Goal: Transaction & Acquisition: Purchase product/service

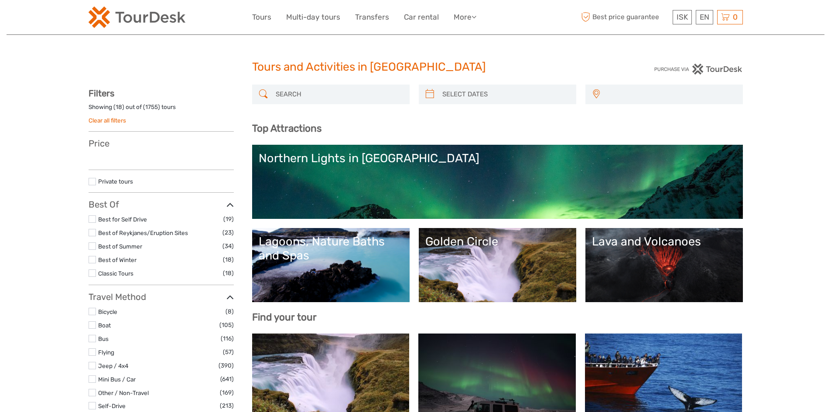
select select
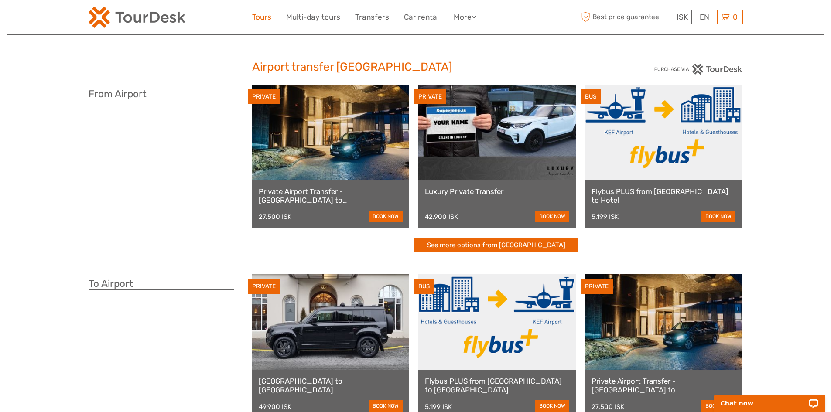
drag, startPoint x: 267, startPoint y: 19, endPoint x: 271, endPoint y: 21, distance: 4.5
click at [267, 19] on link "Tours" at bounding box center [261, 17] width 19 height 13
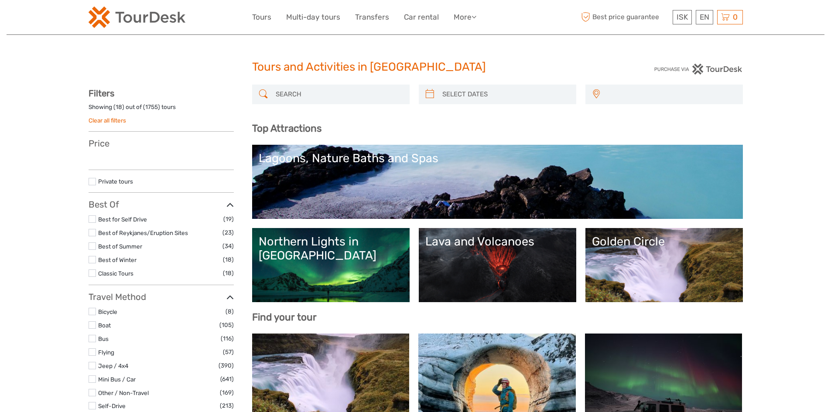
select select
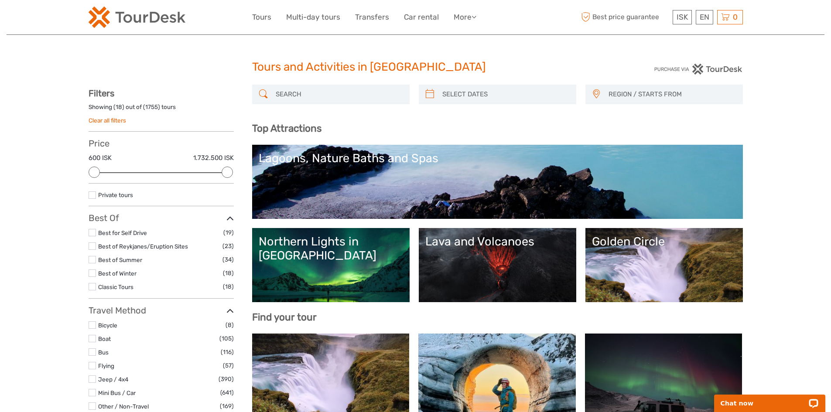
click at [299, 130] on b "Top Attractions" at bounding box center [286, 129] width 69 height 12
click at [258, 130] on b "Top Attractions" at bounding box center [286, 129] width 69 height 12
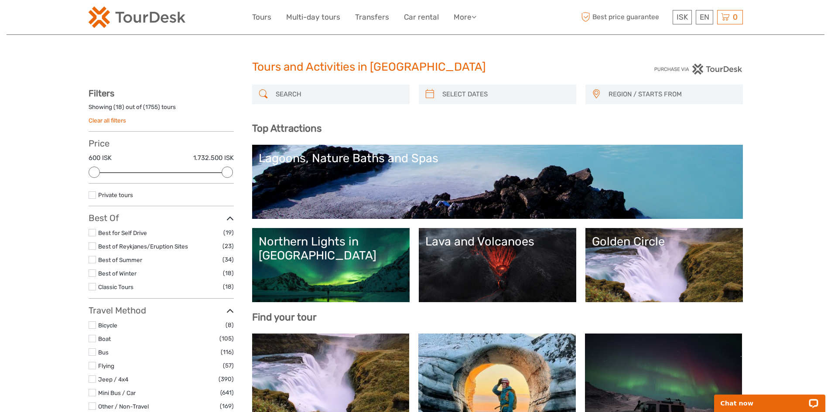
click at [266, 128] on b "Top Attractions" at bounding box center [286, 129] width 69 height 12
click at [263, 129] on b "Top Attractions" at bounding box center [286, 129] width 69 height 12
click at [285, 129] on b "Top Attractions" at bounding box center [286, 129] width 69 height 12
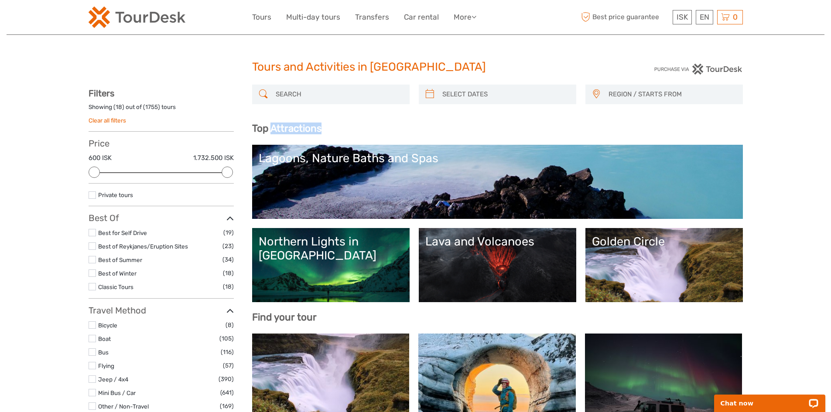
click at [285, 129] on b "Top Attractions" at bounding box center [286, 129] width 69 height 12
click at [270, 131] on b "Top Attractions" at bounding box center [286, 129] width 69 height 12
click at [269, 130] on b "Top Attractions" at bounding box center [286, 129] width 69 height 12
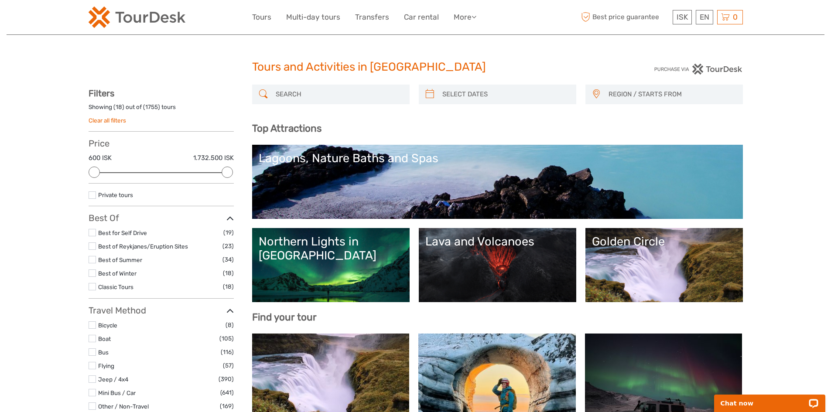
click at [709, 134] on div "Top Attractions Golden Circle Lava and Volcanoes Northern Lights in Iceland Lag…" at bounding box center [497, 223] width 491 height 201
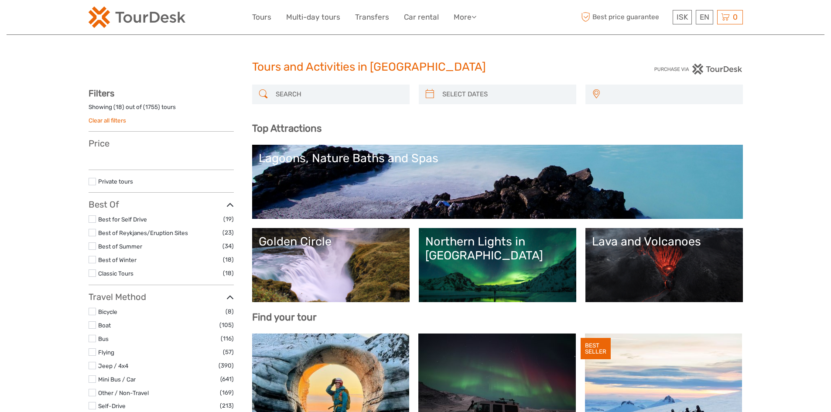
select select
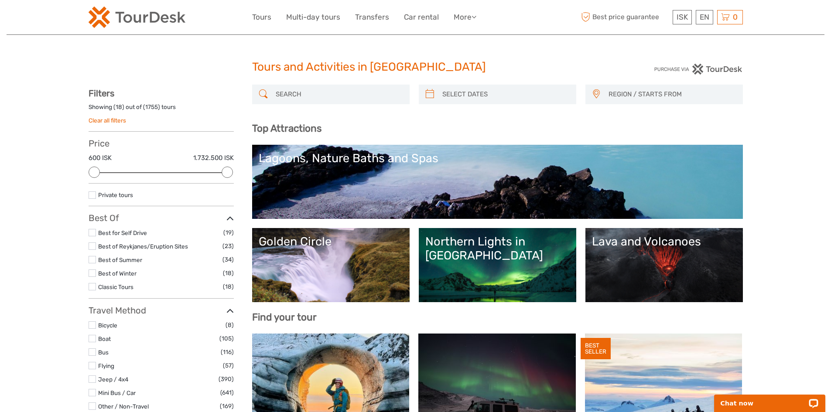
click at [646, 98] on span "REGION / STARTS FROM" at bounding box center [671, 94] width 134 height 14
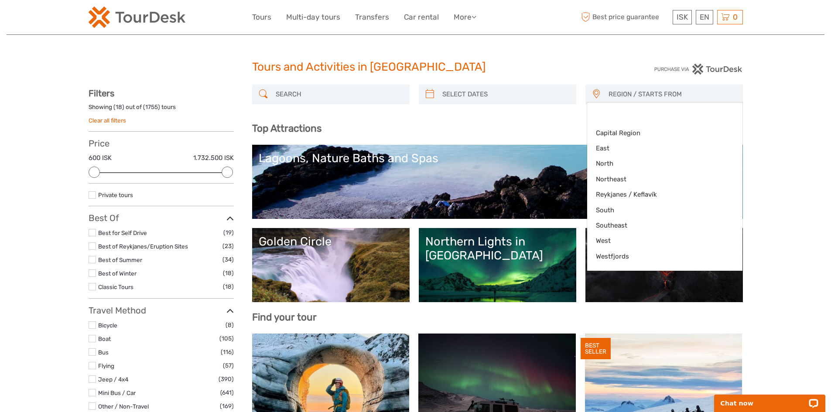
click at [645, 95] on span "REGION / STARTS FROM" at bounding box center [671, 94] width 134 height 14
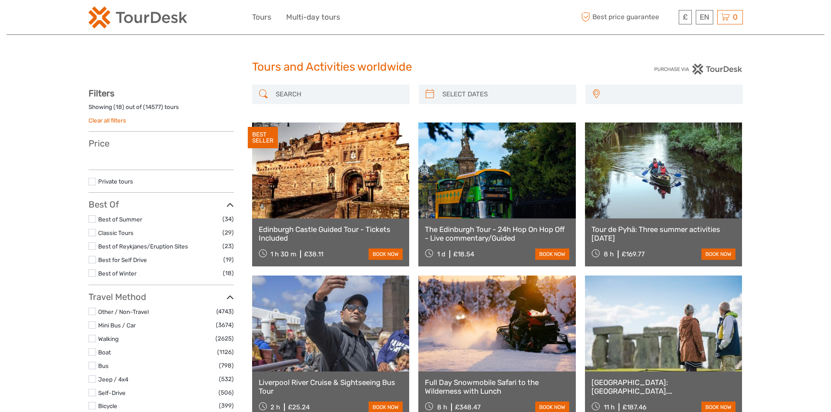
select select
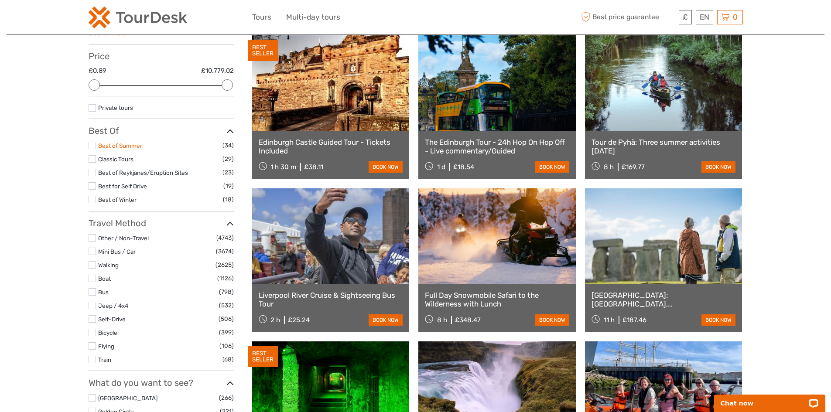
click at [126, 147] on link "Best of Summer" at bounding box center [120, 145] width 44 height 7
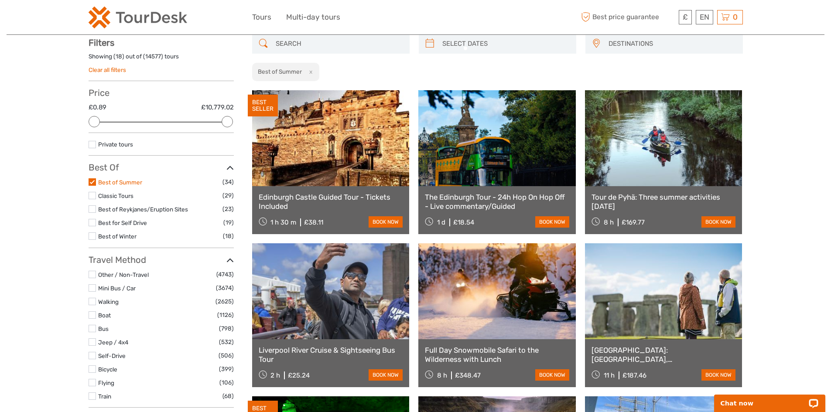
scroll to position [50, 0]
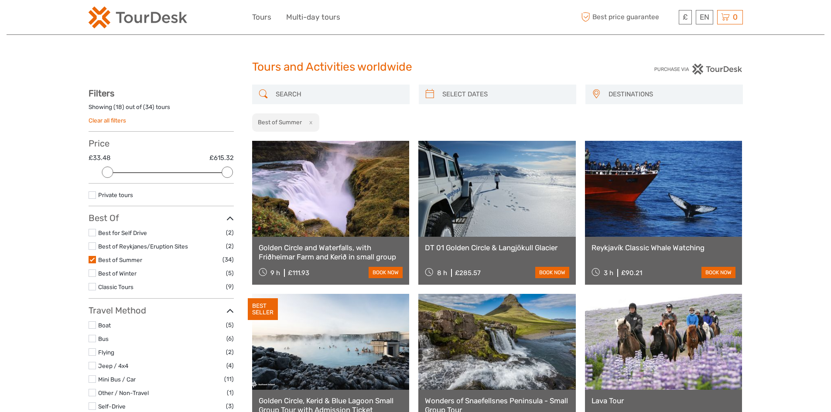
drag, startPoint x: 95, startPoint y: 273, endPoint x: 125, endPoint y: 272, distance: 29.7
click at [95, 273] on label at bounding box center [92, 273] width 7 height 7
click at [0, 0] on input "checkbox" at bounding box center [0, 0] width 0 height 0
drag, startPoint x: 102, startPoint y: 284, endPoint x: 131, endPoint y: 284, distance: 28.3
click at [102, 284] on link "Classic Tours" at bounding box center [115, 286] width 35 height 7
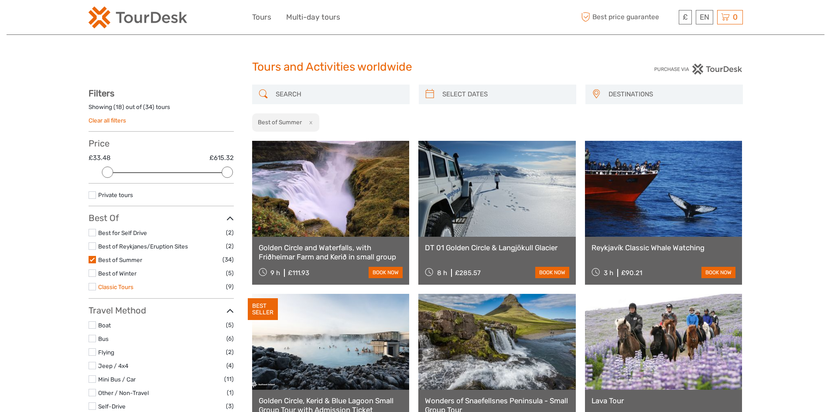
click at [105, 290] on link "Classic Tours" at bounding box center [115, 286] width 35 height 7
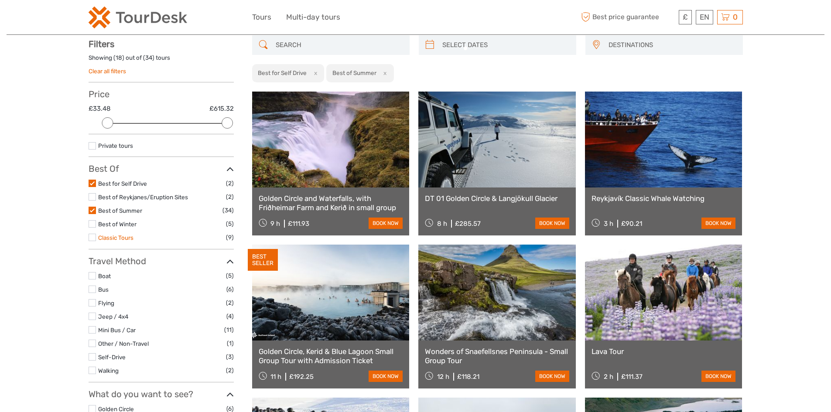
scroll to position [50, 0]
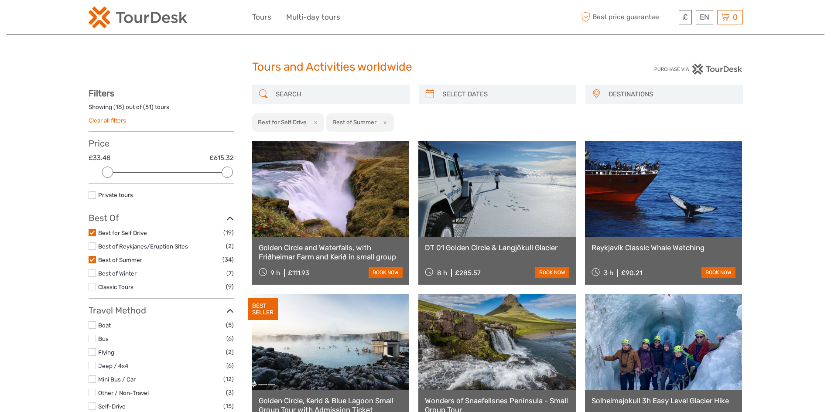
click at [95, 285] on label at bounding box center [92, 286] width 7 height 7
click at [0, 0] on input "checkbox" at bounding box center [0, 0] width 0 height 0
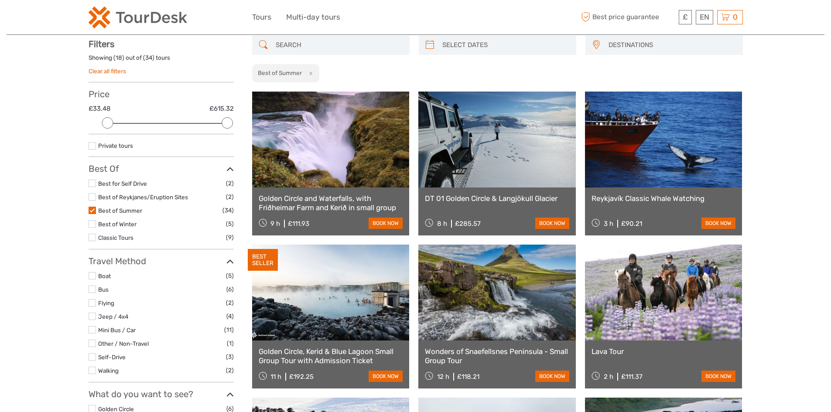
scroll to position [50, 0]
click at [113, 240] on link "Classic Tours" at bounding box center [115, 237] width 35 height 7
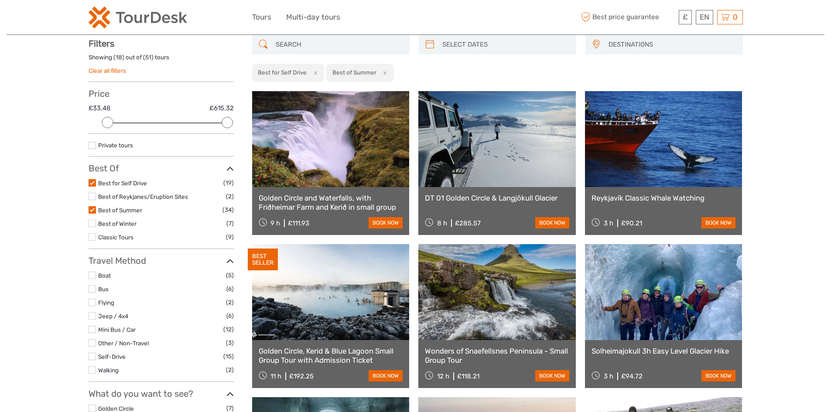
click at [123, 241] on label "Classic Tours" at bounding box center [162, 237] width 128 height 10
click at [0, 0] on input "checkbox" at bounding box center [0, 0] width 0 height 0
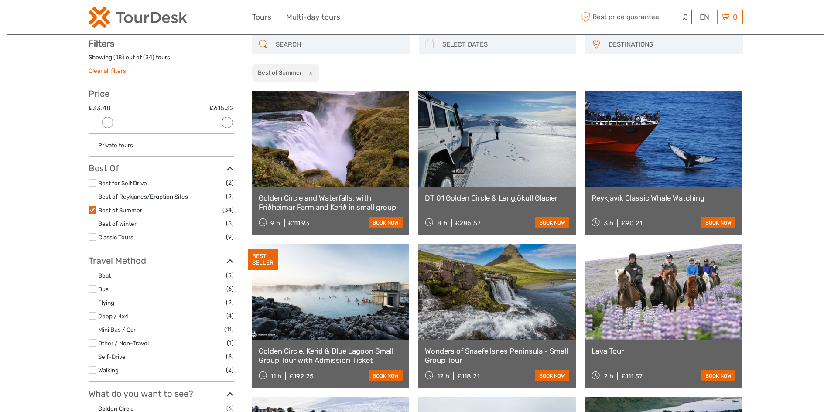
click at [123, 241] on label "Classic Tours" at bounding box center [162, 237] width 128 height 10
click at [0, 0] on input "checkbox" at bounding box center [0, 0] width 0 height 0
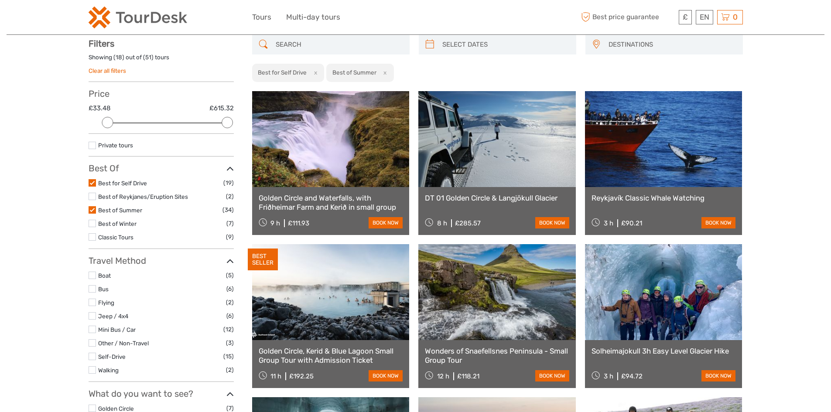
click at [123, 241] on label "Classic Tours" at bounding box center [162, 237] width 128 height 10
click at [0, 0] on input "checkbox" at bounding box center [0, 0] width 0 height 0
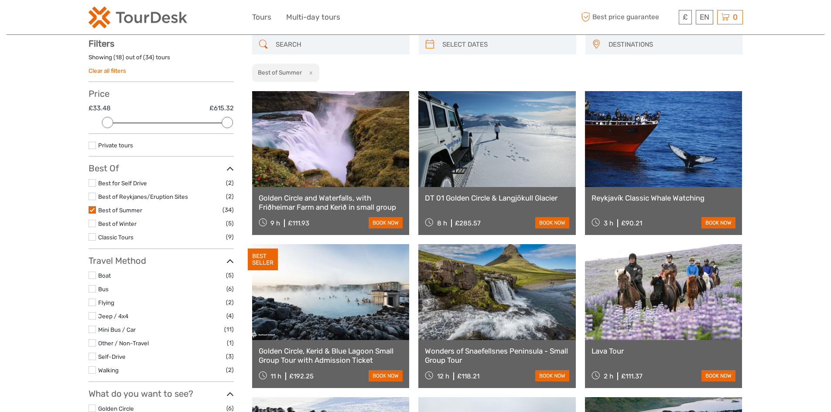
click at [123, 241] on label "Classic Tours" at bounding box center [162, 237] width 128 height 10
click at [0, 0] on input "checkbox" at bounding box center [0, 0] width 0 height 0
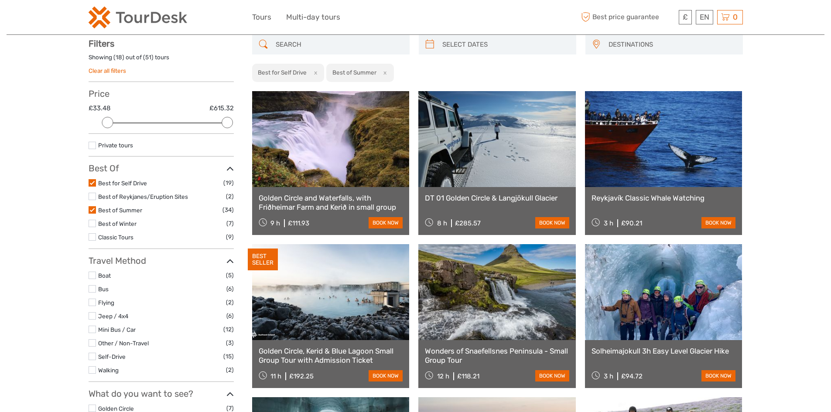
click at [123, 241] on label "Classic Tours" at bounding box center [162, 237] width 128 height 10
click at [0, 0] on input "checkbox" at bounding box center [0, 0] width 0 height 0
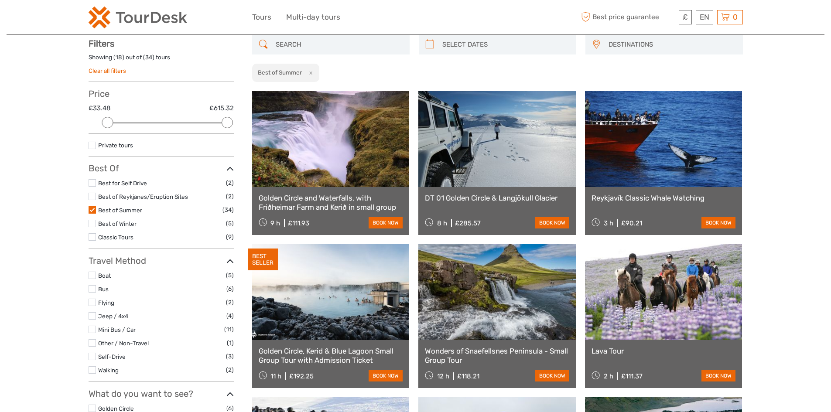
click at [97, 209] on li "Best of Summer (34)" at bounding box center [161, 210] width 145 height 10
click at [94, 209] on label at bounding box center [92, 209] width 7 height 7
click at [0, 0] on input "checkbox" at bounding box center [0, 0] width 0 height 0
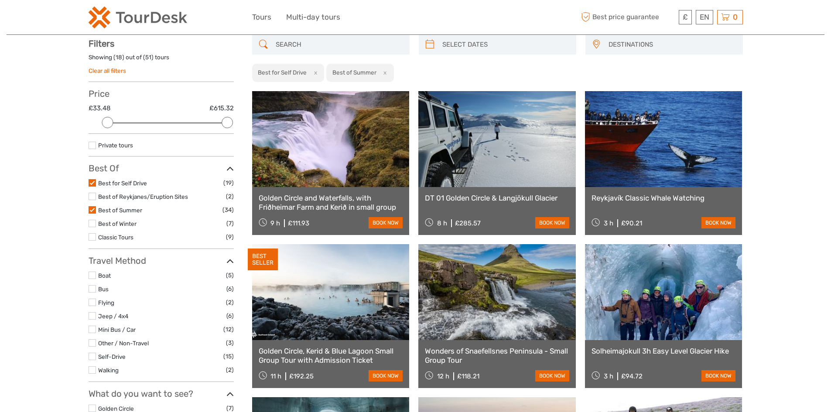
click at [92, 211] on label at bounding box center [92, 209] width 7 height 7
click at [0, 0] on input "checkbox" at bounding box center [0, 0] width 0 height 0
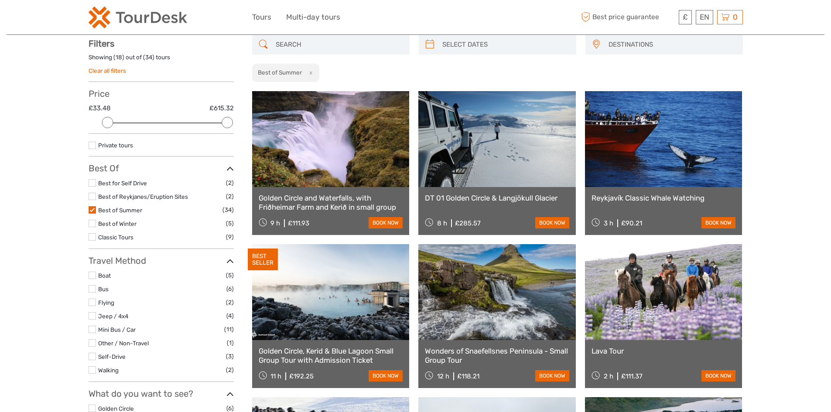
click at [91, 208] on label at bounding box center [92, 209] width 7 height 7
click at [0, 0] on input "checkbox" at bounding box center [0, 0] width 0 height 0
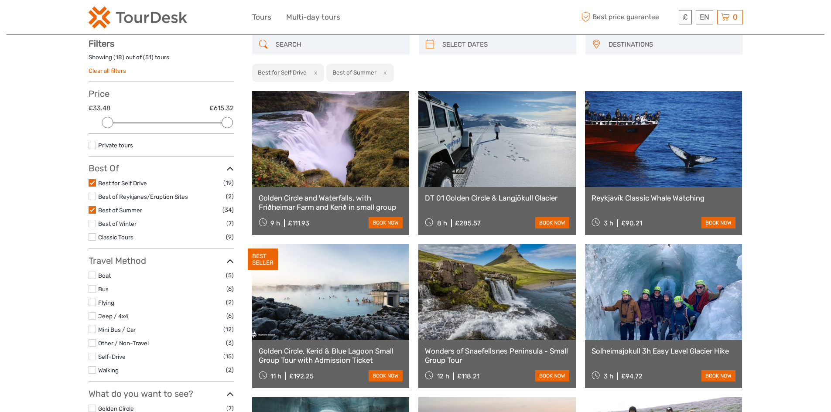
click at [96, 210] on label at bounding box center [92, 209] width 7 height 7
click at [0, 0] on input "checkbox" at bounding box center [0, 0] width 0 height 0
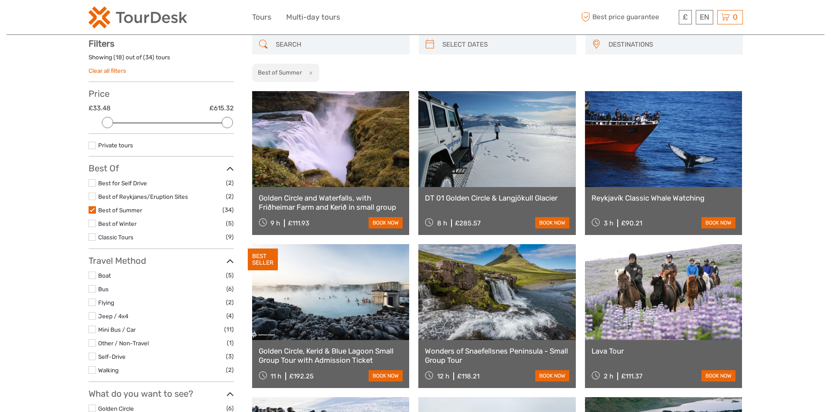
click at [92, 210] on label at bounding box center [92, 209] width 7 height 7
click at [0, 0] on input "checkbox" at bounding box center [0, 0] width 0 height 0
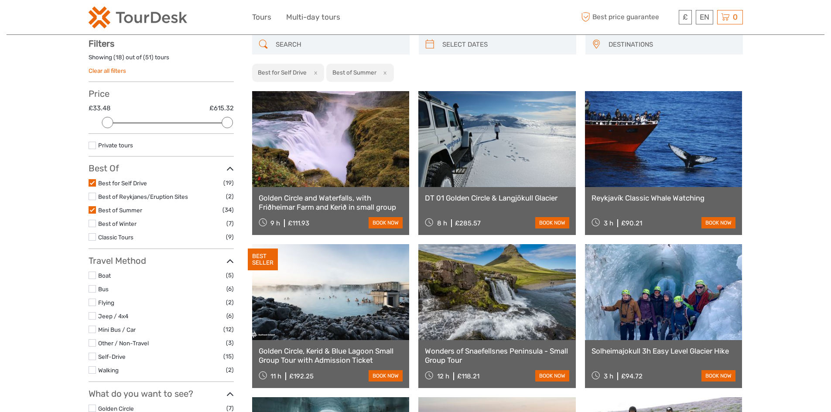
click at [92, 210] on label at bounding box center [92, 209] width 7 height 7
click at [0, 0] on input "checkbox" at bounding box center [0, 0] width 0 height 0
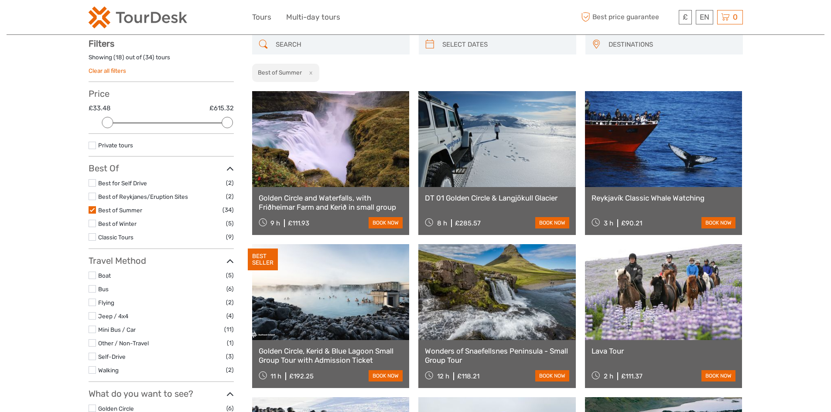
click at [92, 210] on label at bounding box center [92, 209] width 7 height 7
click at [0, 0] on input "checkbox" at bounding box center [0, 0] width 0 height 0
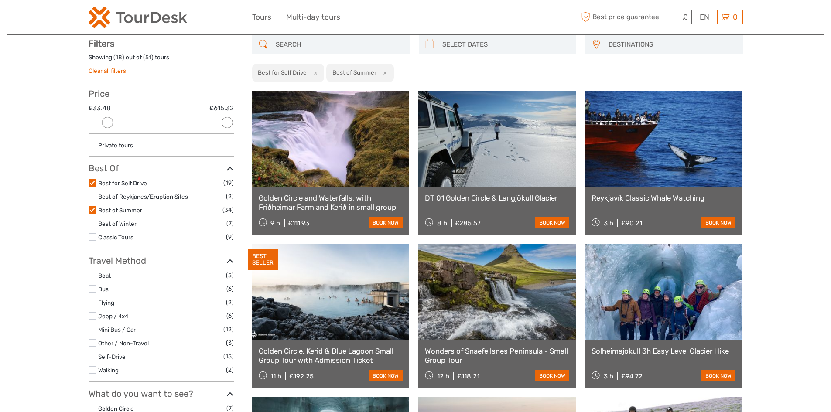
click at [92, 210] on label at bounding box center [92, 209] width 7 height 7
click at [0, 0] on input "checkbox" at bounding box center [0, 0] width 0 height 0
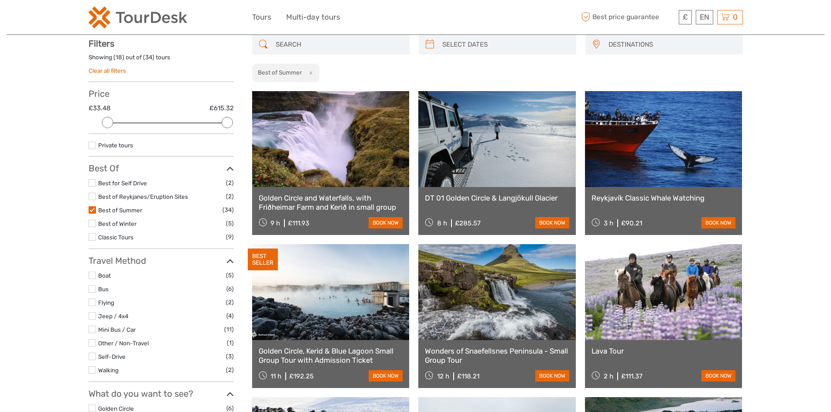
click at [92, 210] on label at bounding box center [92, 209] width 7 height 7
click at [0, 0] on input "checkbox" at bounding box center [0, 0] width 0 height 0
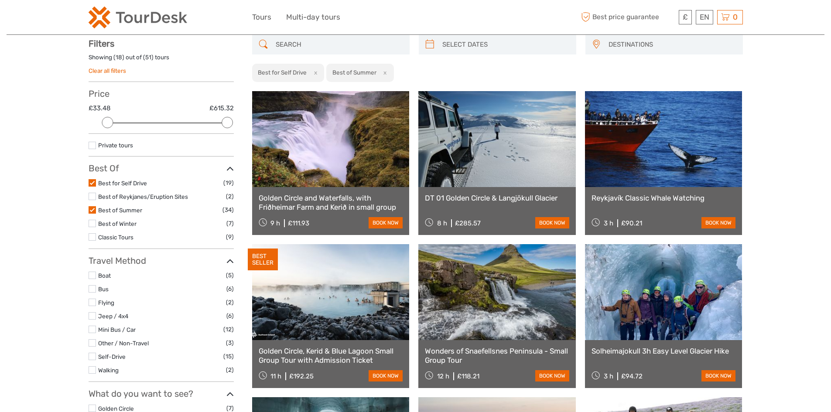
click at [92, 210] on label at bounding box center [92, 209] width 7 height 7
click at [0, 0] on input "checkbox" at bounding box center [0, 0] width 0 height 0
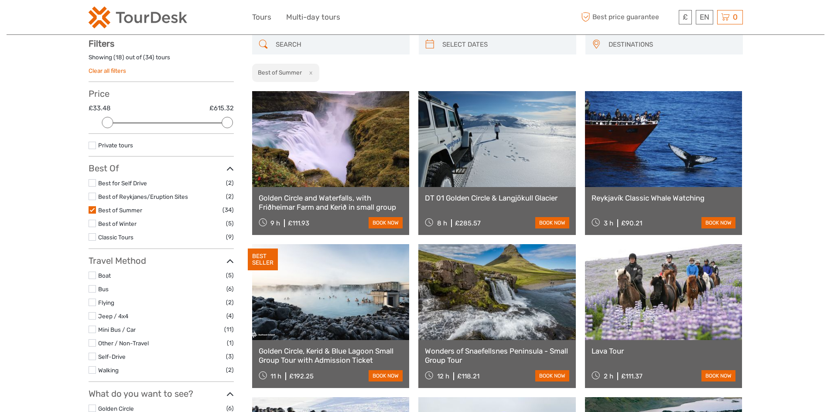
click at [310, 73] on button "x" at bounding box center [309, 72] width 12 height 9
click at [314, 72] on button "x" at bounding box center [309, 72] width 12 height 9
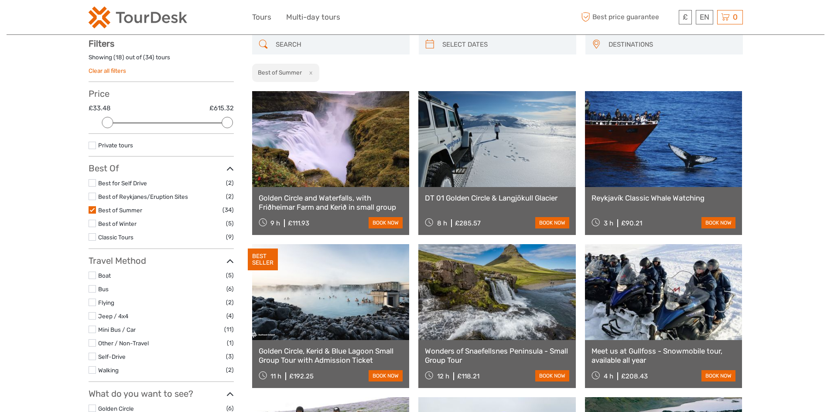
click at [314, 72] on button "x" at bounding box center [309, 72] width 12 height 9
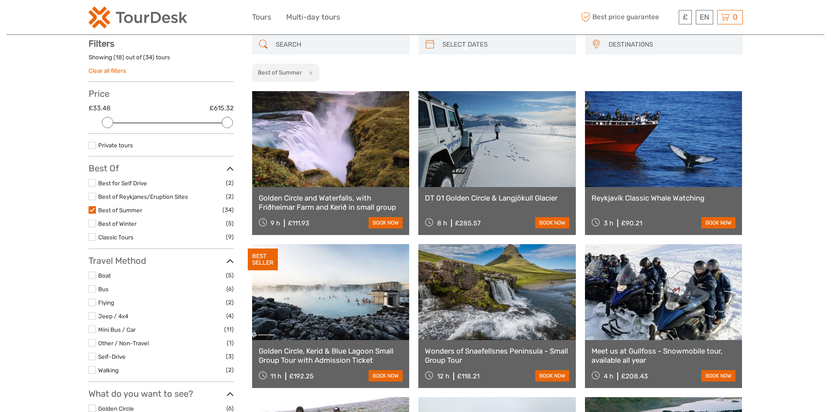
click at [314, 72] on button "x" at bounding box center [309, 72] width 12 height 9
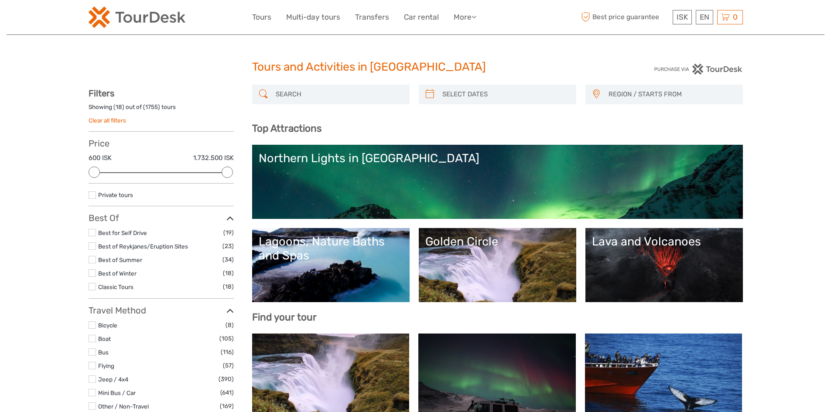
select select
drag, startPoint x: 119, startPoint y: 236, endPoint x: 125, endPoint y: 230, distance: 8.3
click at [119, 237] on label "Best for Self Drive" at bounding box center [160, 233] width 125 height 10
click at [0, 0] on input "checkbox" at bounding box center [0, 0] width 0 height 0
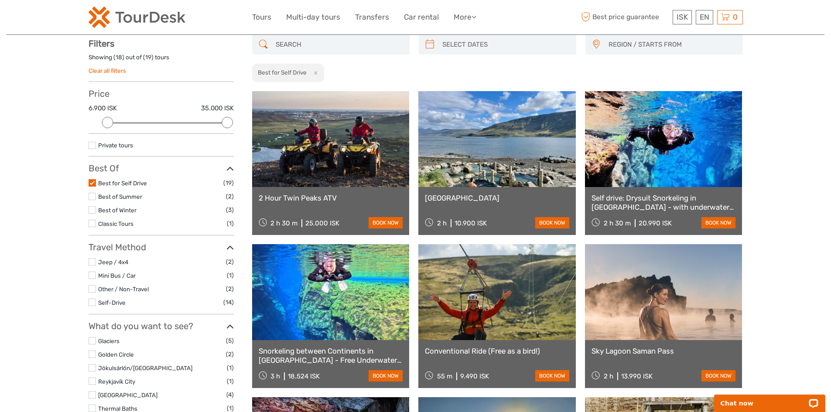
scroll to position [93, 0]
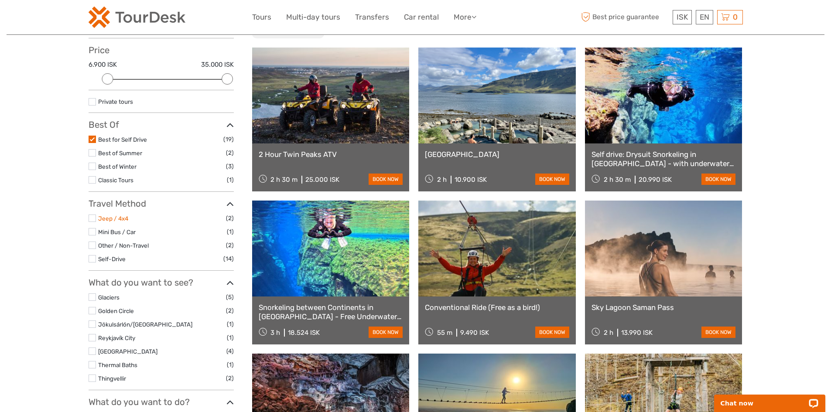
click at [110, 222] on link "Jeep / 4x4" at bounding box center [113, 218] width 30 height 7
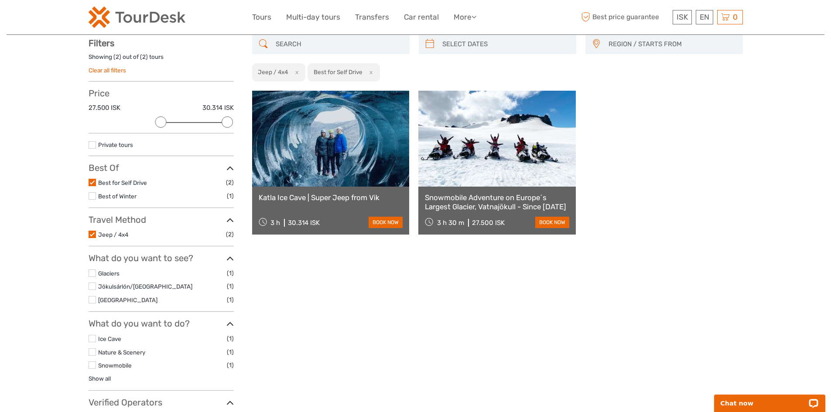
scroll to position [50, 0]
click at [95, 275] on label at bounding box center [92, 273] width 7 height 7
click at [0, 0] on input "checkbox" at bounding box center [0, 0] width 0 height 0
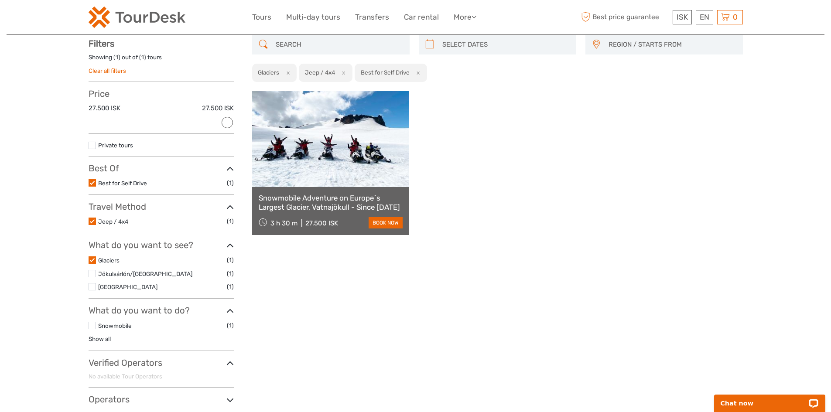
click at [91, 273] on label at bounding box center [92, 273] width 7 height 7
click at [0, 0] on input "checkbox" at bounding box center [0, 0] width 0 height 0
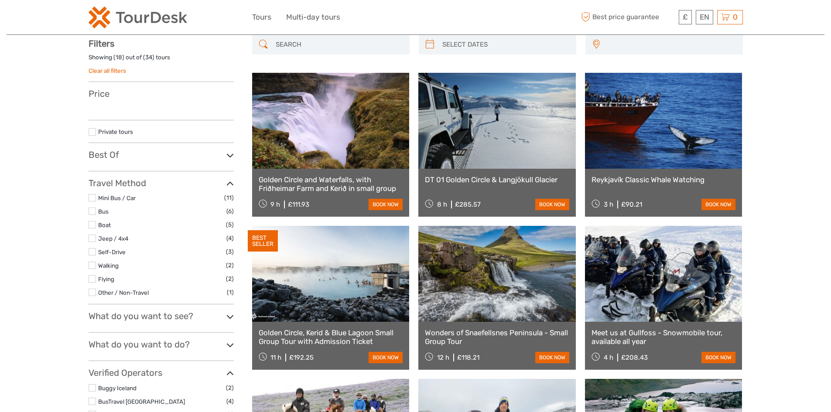
select select
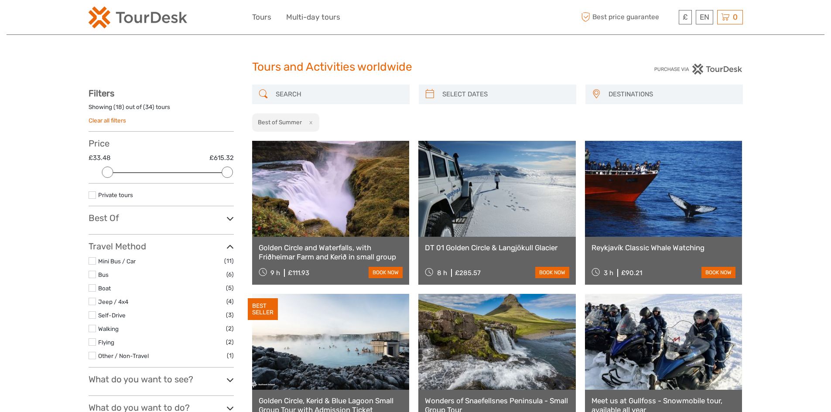
click at [131, 217] on h3 "Best Of" at bounding box center [161, 218] width 145 height 10
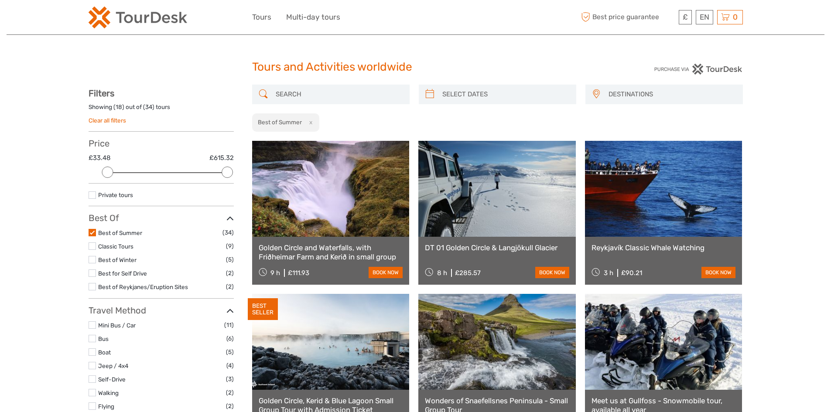
click at [92, 231] on label at bounding box center [92, 232] width 7 height 7
click at [0, 0] on input "checkbox" at bounding box center [0, 0] width 0 height 0
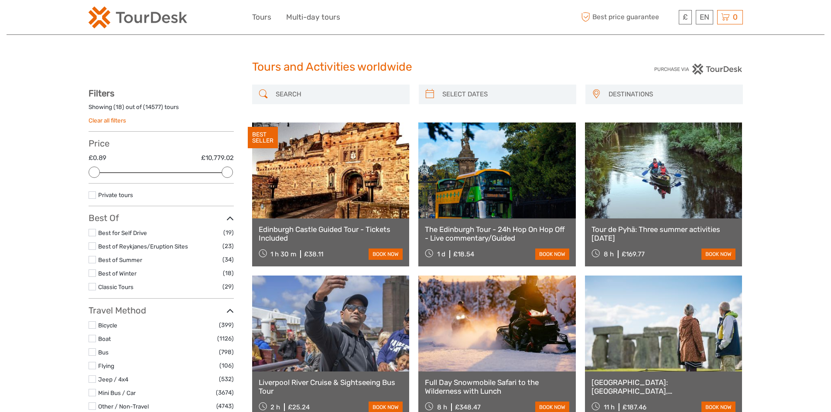
click at [92, 287] on label at bounding box center [92, 286] width 7 height 7
click at [0, 0] on input "checkbox" at bounding box center [0, 0] width 0 height 0
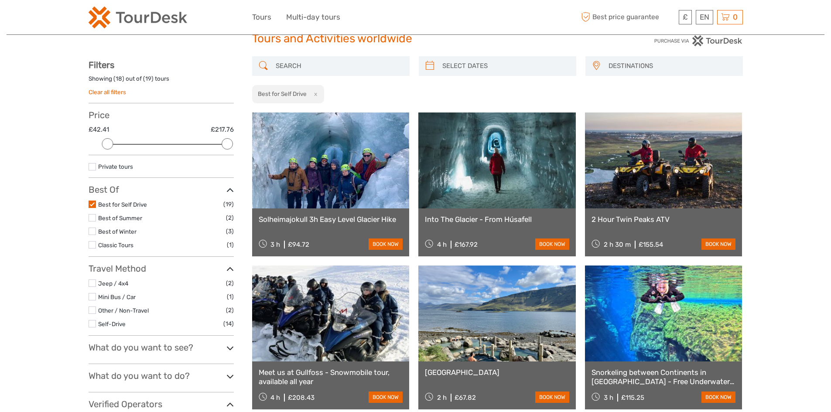
scroll to position [44, 0]
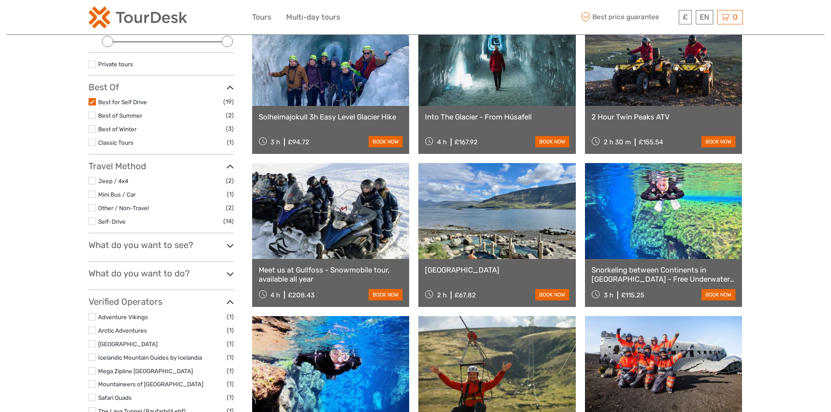
click at [91, 180] on label at bounding box center [92, 180] width 7 height 7
click at [0, 0] on input "checkbox" at bounding box center [0, 0] width 0 height 0
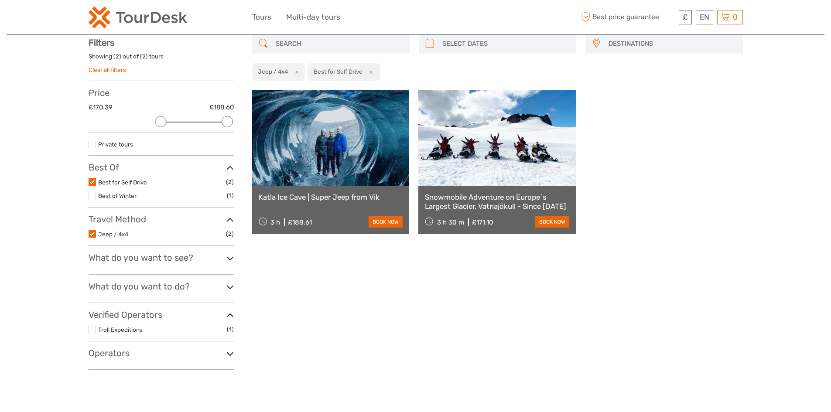
scroll to position [50, 0]
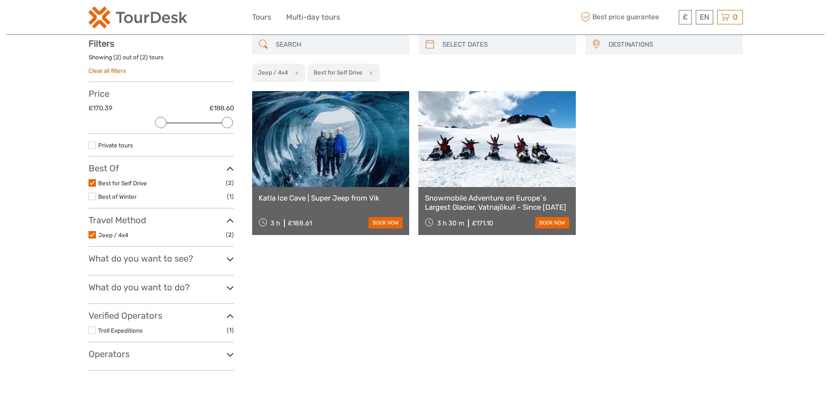
click at [109, 259] on h3 "What do you want to see?" at bounding box center [161, 258] width 145 height 10
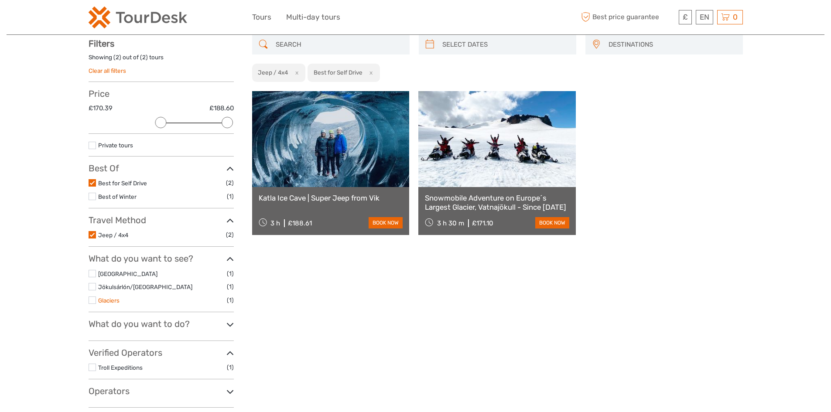
click at [112, 302] on link "Glaciers" at bounding box center [108, 300] width 21 height 7
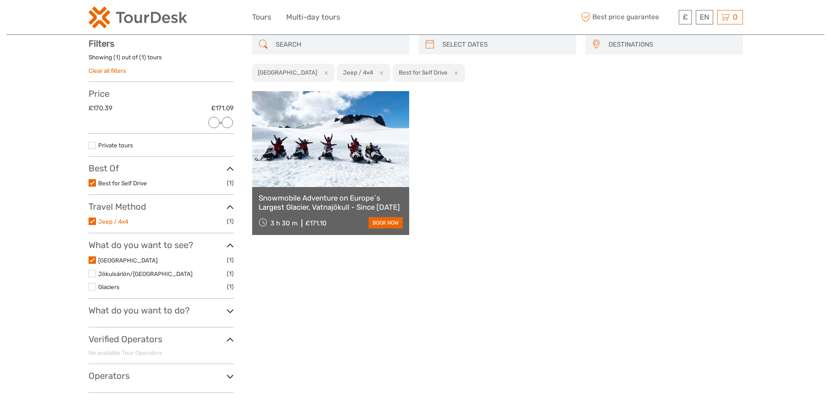
click at [110, 224] on link "Jeep / 4x4" at bounding box center [113, 221] width 30 height 7
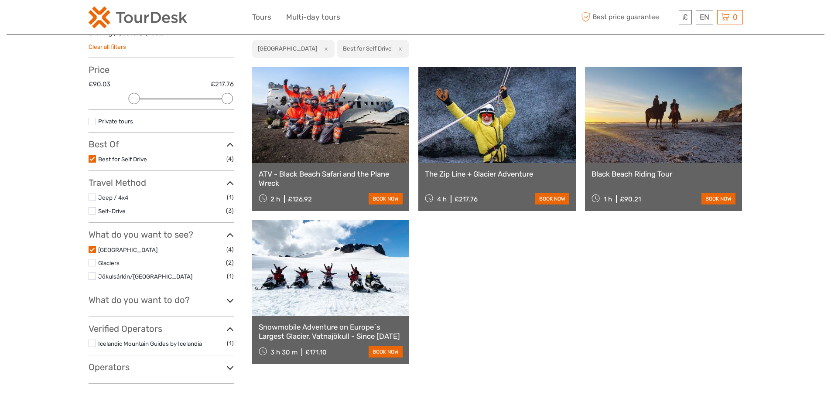
scroll to position [93, 0]
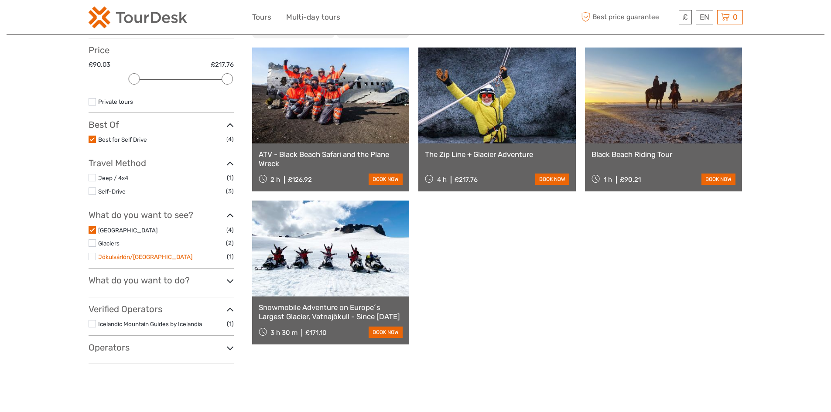
click at [116, 260] on link "Jökulsárlón/[GEOGRAPHIC_DATA]" at bounding box center [145, 256] width 94 height 7
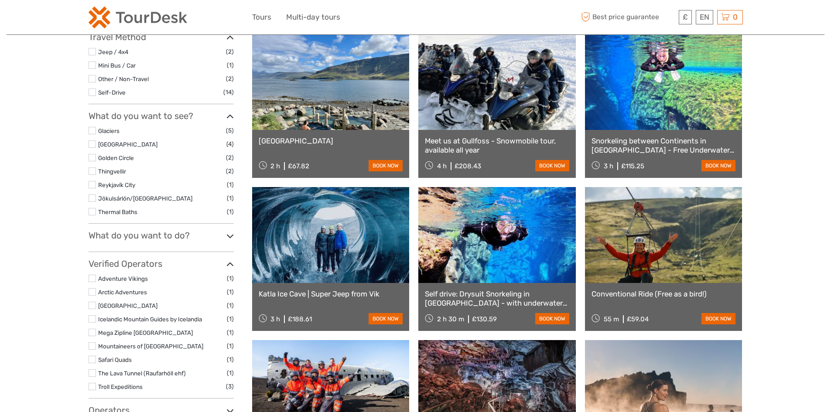
scroll to position [262, 0]
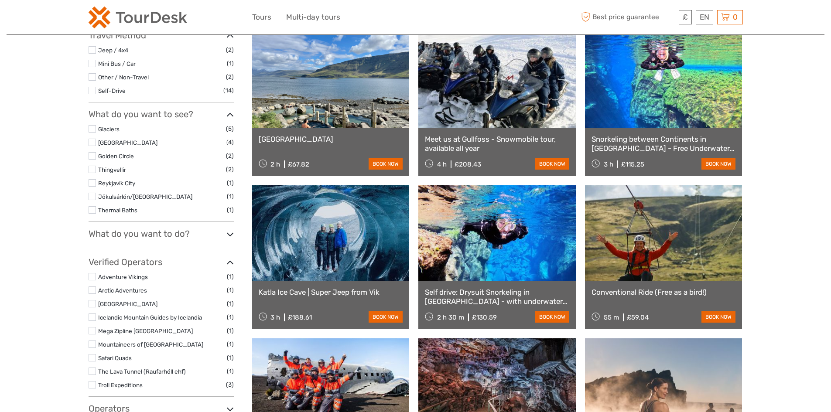
click at [155, 240] on div "What do you want to do? ATV/Quads/Buggies (2) Family Fun (3) Glacier Hike (1) H…" at bounding box center [161, 240] width 145 height 22
click at [156, 238] on h3 "What do you want to do?" at bounding box center [161, 234] width 145 height 10
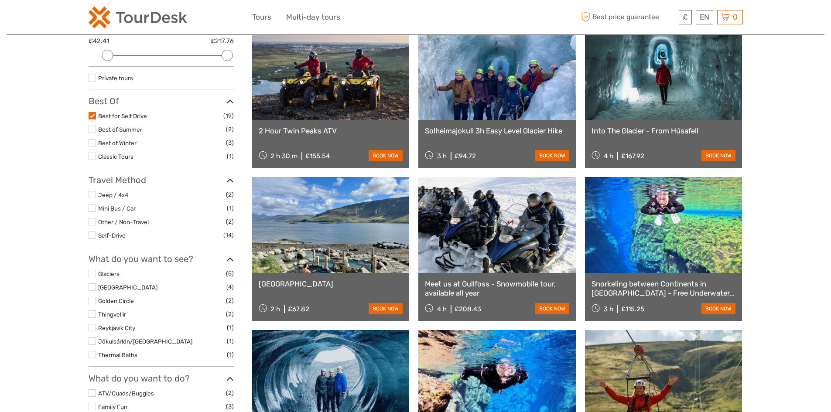
scroll to position [0, 0]
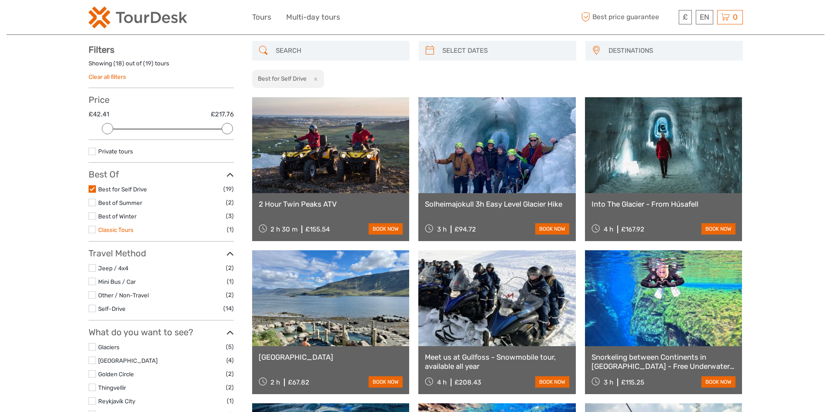
click at [122, 229] on link "Classic Tours" at bounding box center [115, 229] width 35 height 7
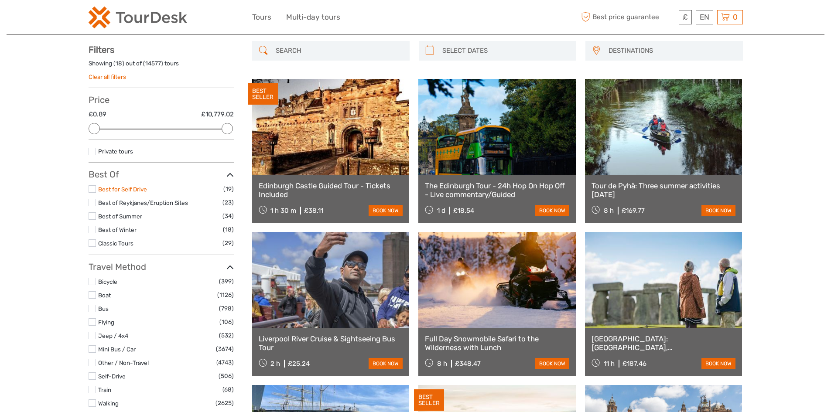
click at [123, 192] on link "Best for Self Drive" at bounding box center [122, 189] width 49 height 7
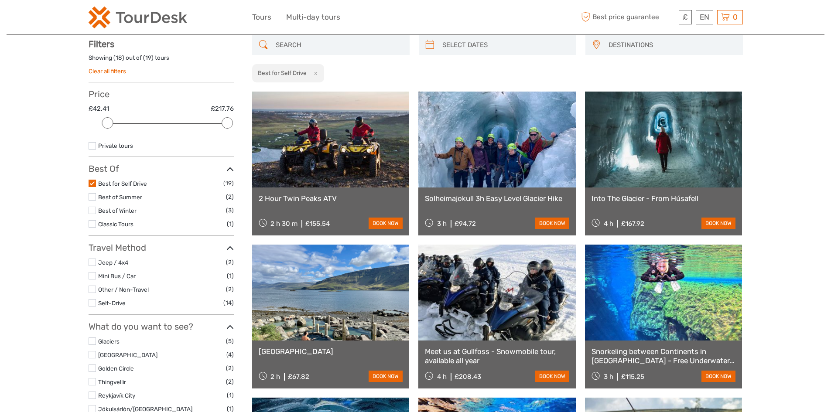
scroll to position [50, 0]
click at [106, 222] on link "Classic Tours" at bounding box center [115, 223] width 35 height 7
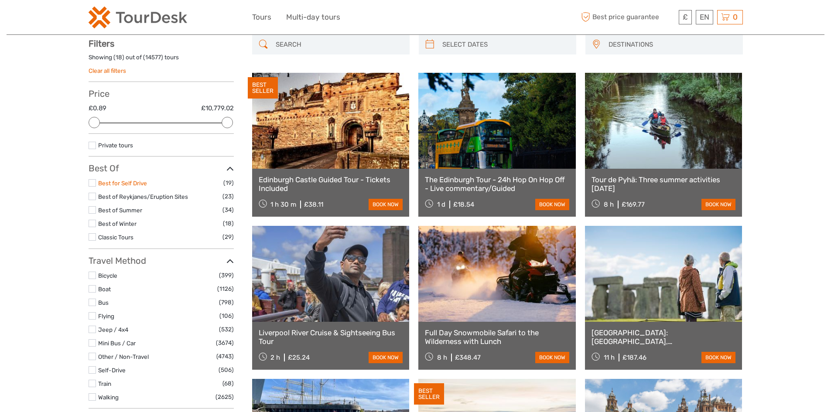
click at [126, 186] on link "Best for Self Drive" at bounding box center [122, 183] width 49 height 7
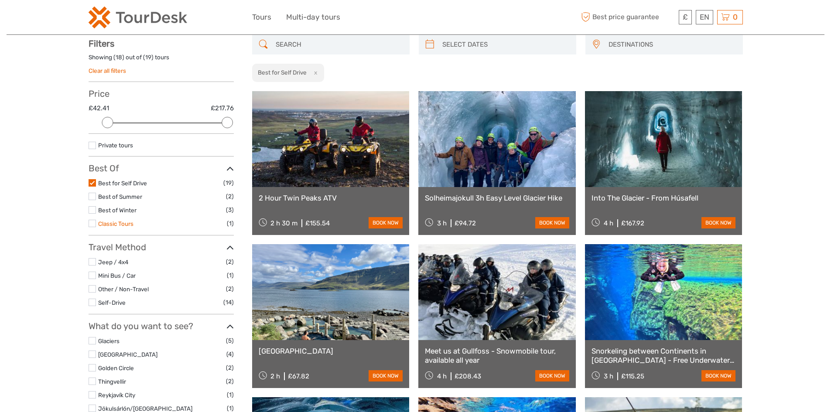
click at [126, 222] on link "Classic Tours" at bounding box center [115, 223] width 35 height 7
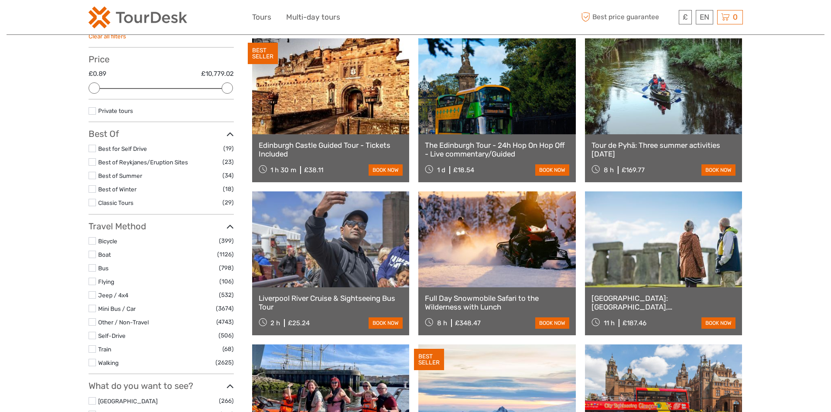
scroll to position [87, 0]
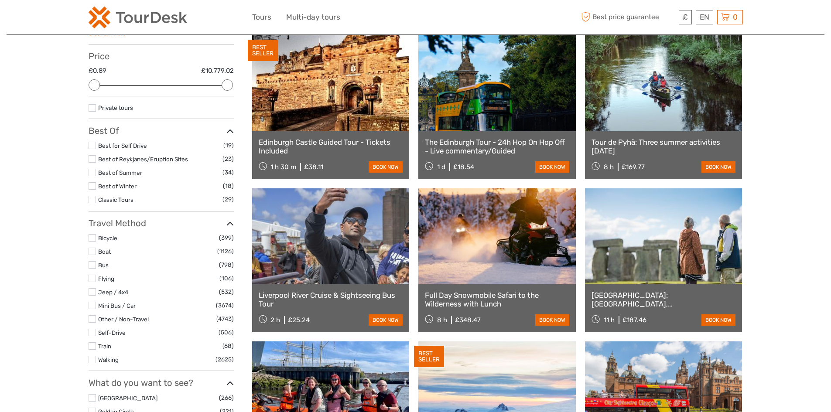
click at [90, 147] on label at bounding box center [92, 145] width 7 height 7
click at [0, 0] on input "checkbox" at bounding box center [0, 0] width 0 height 0
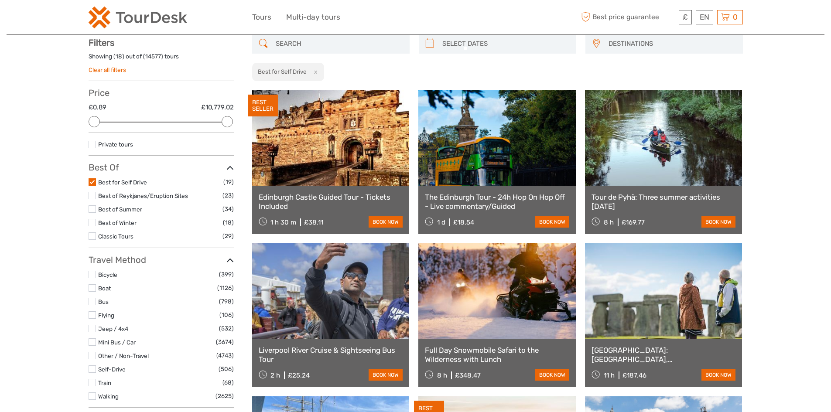
scroll to position [50, 0]
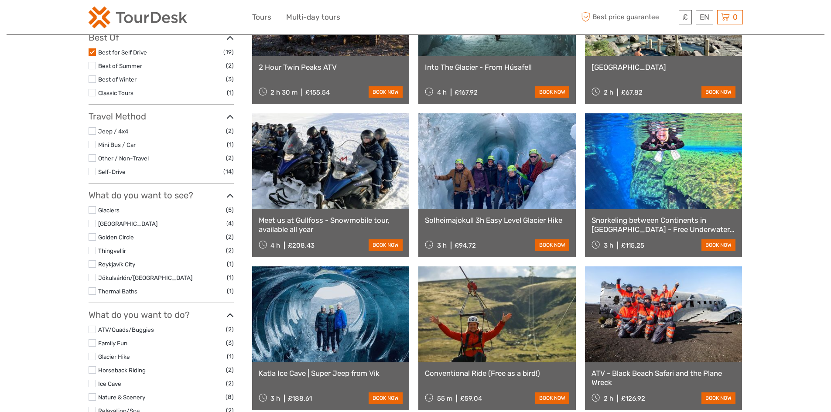
click at [91, 207] on label at bounding box center [92, 209] width 7 height 7
click at [0, 0] on input "checkbox" at bounding box center [0, 0] width 0 height 0
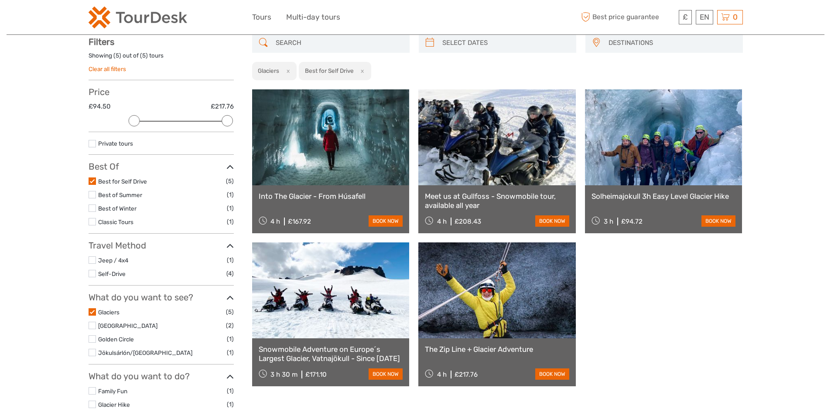
scroll to position [50, 0]
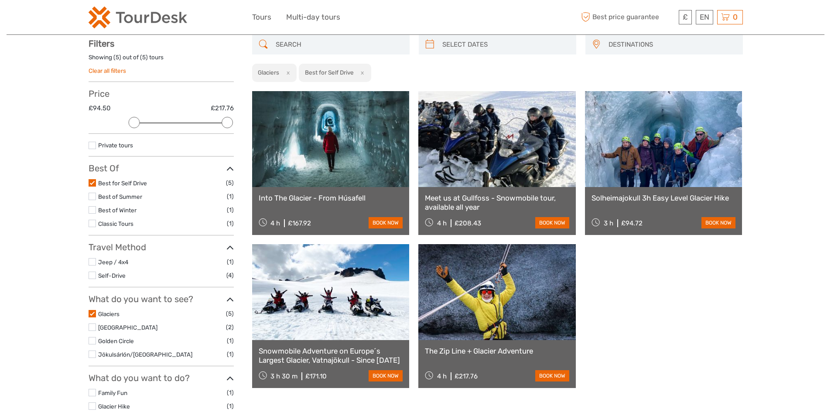
click at [92, 356] on label at bounding box center [92, 354] width 7 height 7
click at [0, 0] on input "checkbox" at bounding box center [0, 0] width 0 height 0
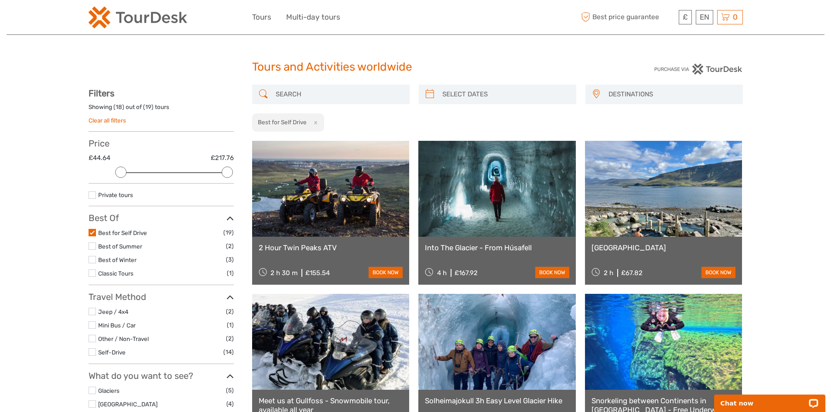
drag, startPoint x: 105, startPoint y: 174, endPoint x: 124, endPoint y: 181, distance: 20.2
click at [124, 181] on div "Price £44.64 £217.76 Clear" at bounding box center [161, 160] width 145 height 45
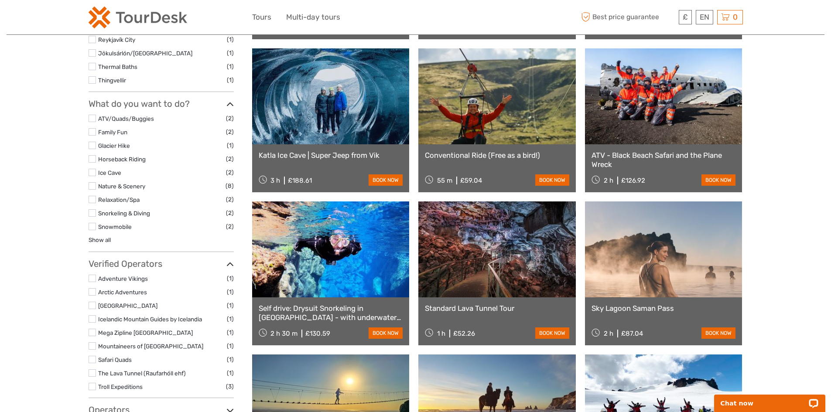
drag, startPoint x: 95, startPoint y: 279, endPoint x: 89, endPoint y: 277, distance: 5.8
click at [95, 279] on label at bounding box center [92, 278] width 7 height 7
click at [0, 0] on input "checkbox" at bounding box center [0, 0] width 0 height 0
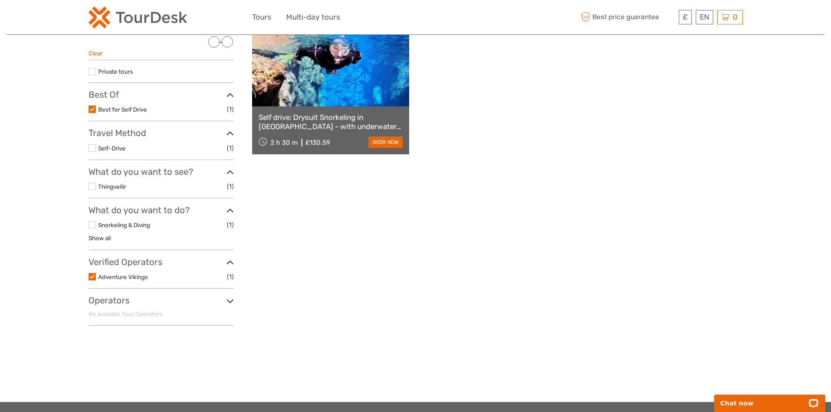
scroll to position [137, 0]
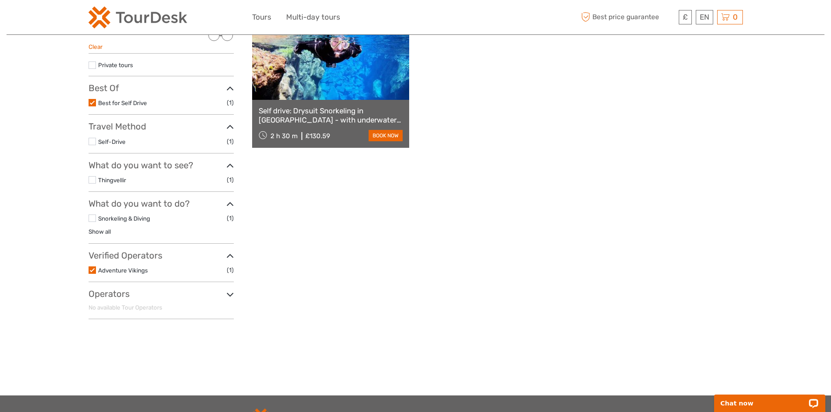
click at [92, 181] on label at bounding box center [92, 179] width 7 height 7
click at [0, 0] on input "checkbox" at bounding box center [0, 0] width 0 height 0
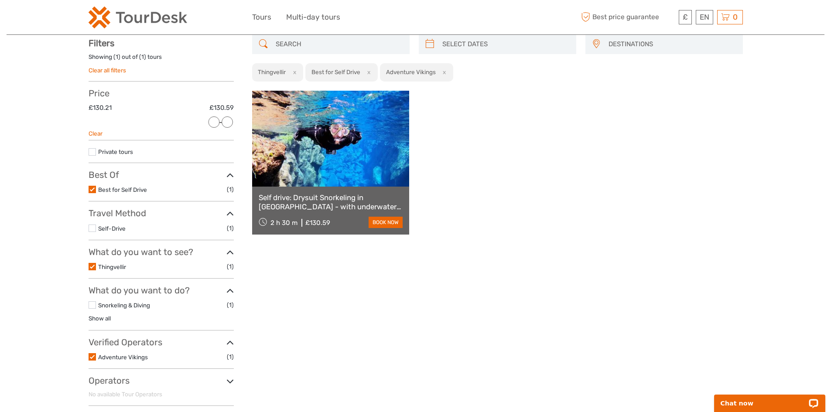
scroll to position [50, 0]
click at [89, 230] on label at bounding box center [92, 228] width 7 height 7
click at [0, 0] on input "checkbox" at bounding box center [0, 0] width 0 height 0
click at [530, 235] on div "Self drive: Drysuit Snorkeling in Silfra - with underwater photos 2 h 30 m £130…" at bounding box center [497, 163] width 491 height 144
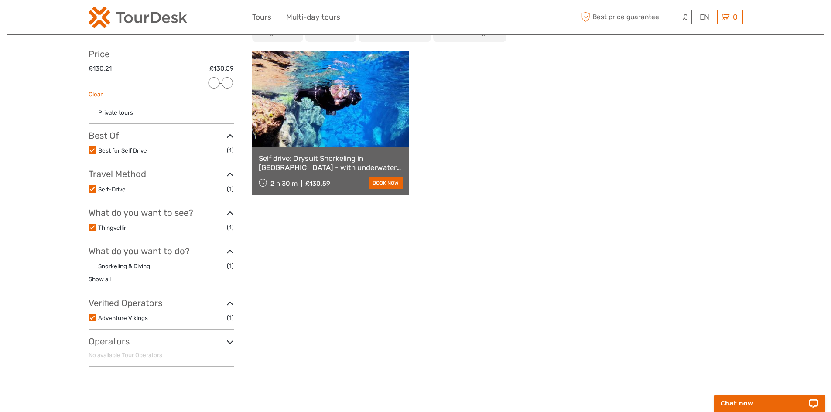
scroll to position [93, 0]
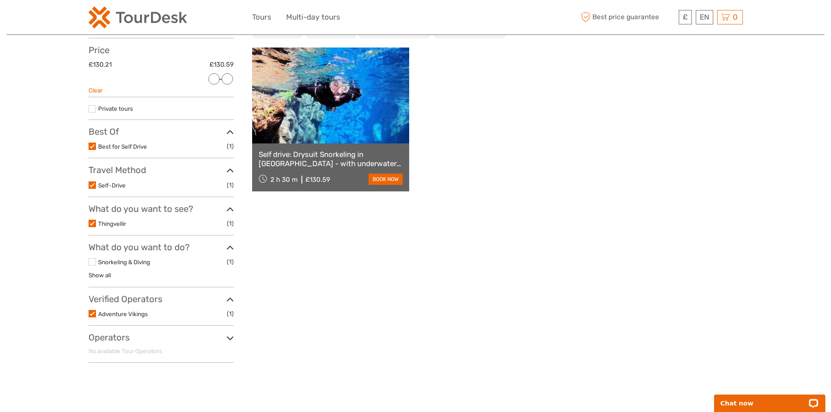
click at [96, 146] on li "Best for Self Drive (1)" at bounding box center [161, 146] width 145 height 10
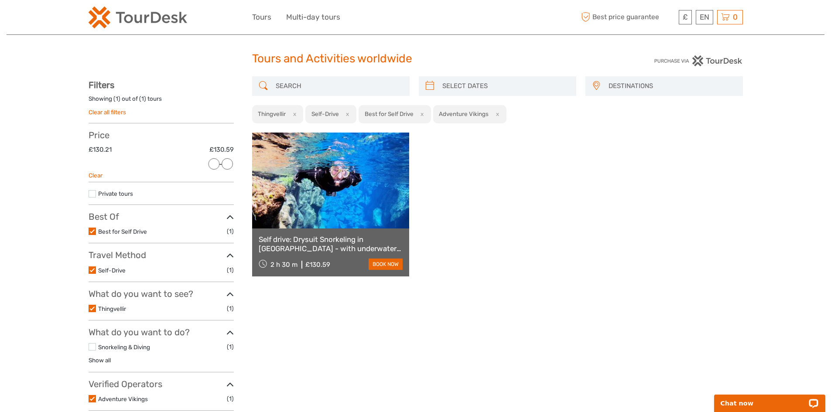
scroll to position [6, 0]
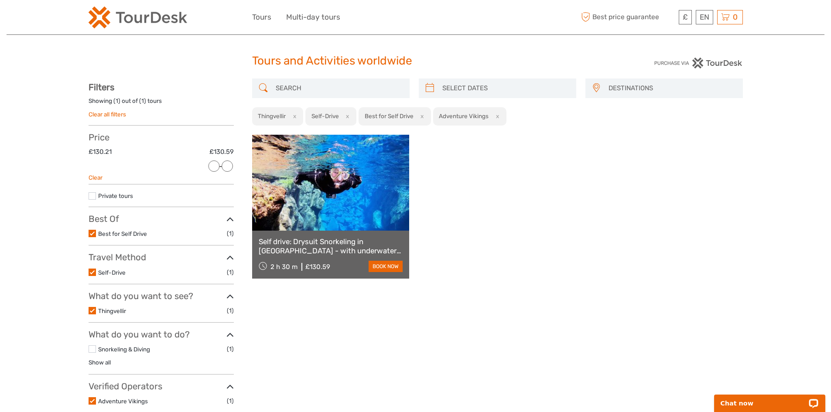
click at [105, 112] on link "Clear all filters" at bounding box center [108, 114] width 38 height 7
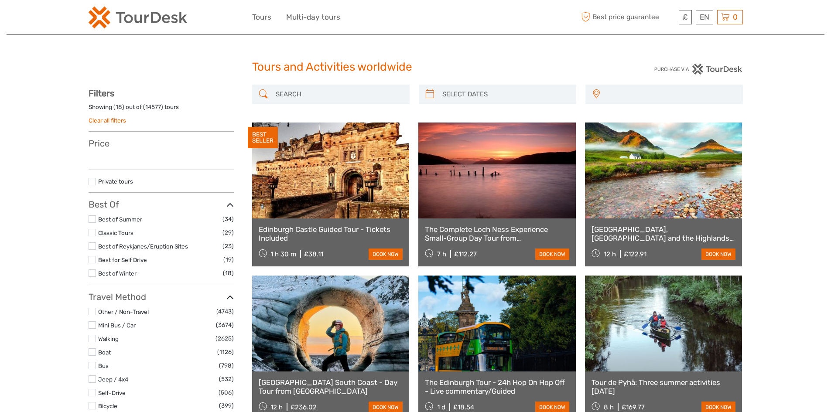
select select
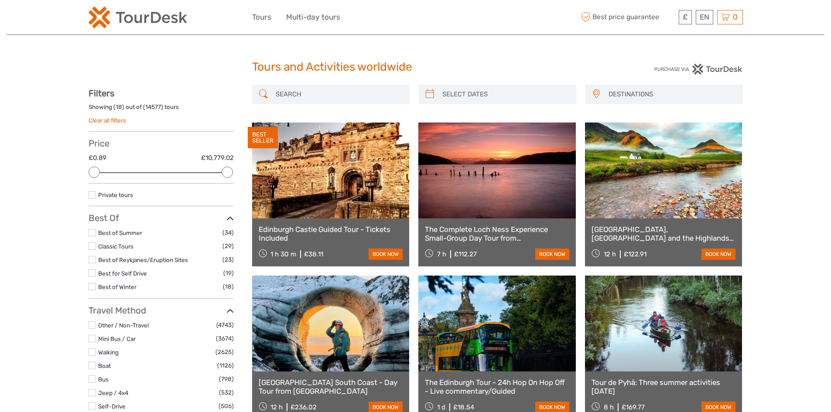
click at [92, 217] on h3 "Best Of" at bounding box center [161, 218] width 145 height 10
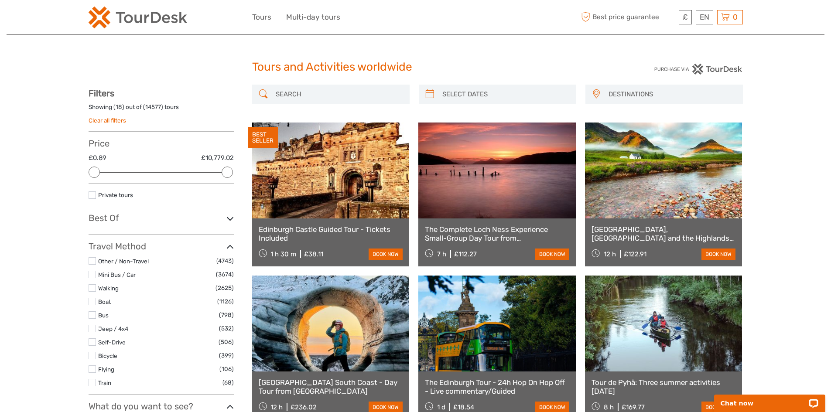
click at [96, 218] on h3 "Best Of" at bounding box center [161, 218] width 145 height 10
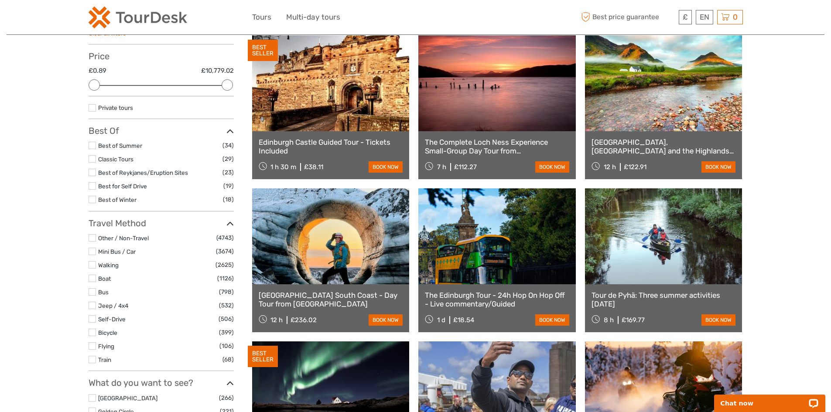
click at [92, 143] on label at bounding box center [92, 145] width 7 height 7
click at [0, 0] on input "checkbox" at bounding box center [0, 0] width 0 height 0
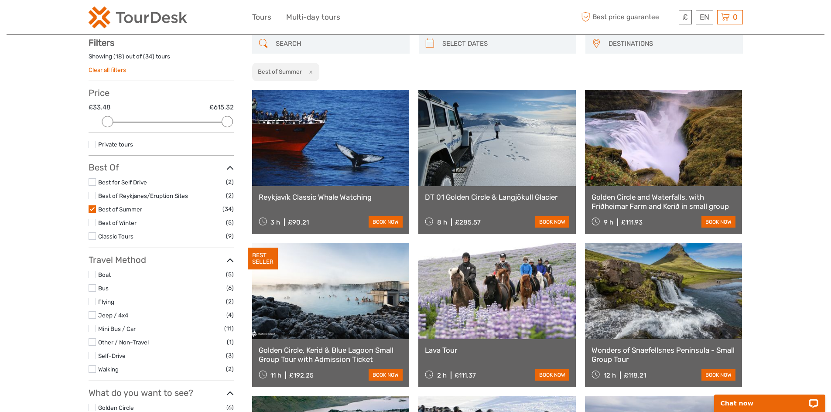
scroll to position [50, 0]
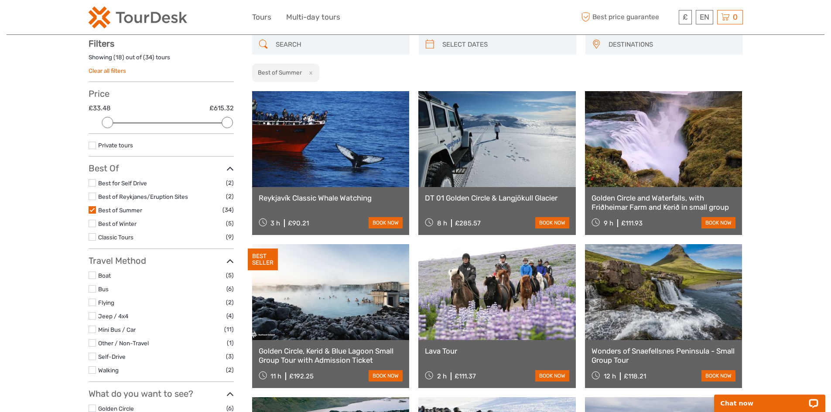
click at [92, 238] on label at bounding box center [92, 236] width 7 height 7
click at [0, 0] on input "checkbox" at bounding box center [0, 0] width 0 height 0
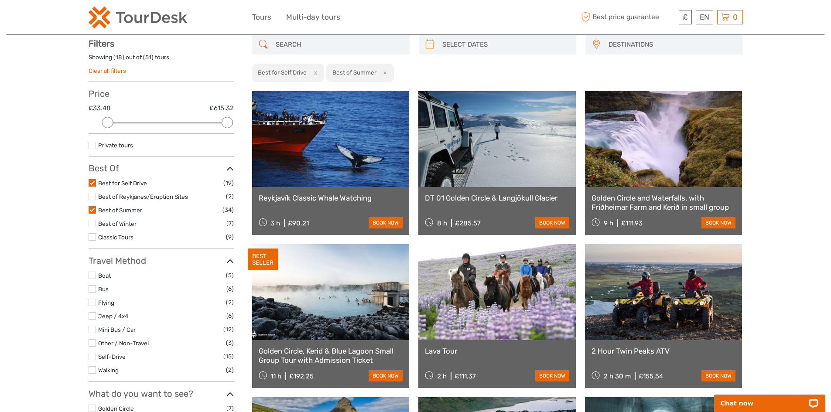
click at [92, 181] on label at bounding box center [92, 182] width 7 height 7
click at [0, 0] on input "checkbox" at bounding box center [0, 0] width 0 height 0
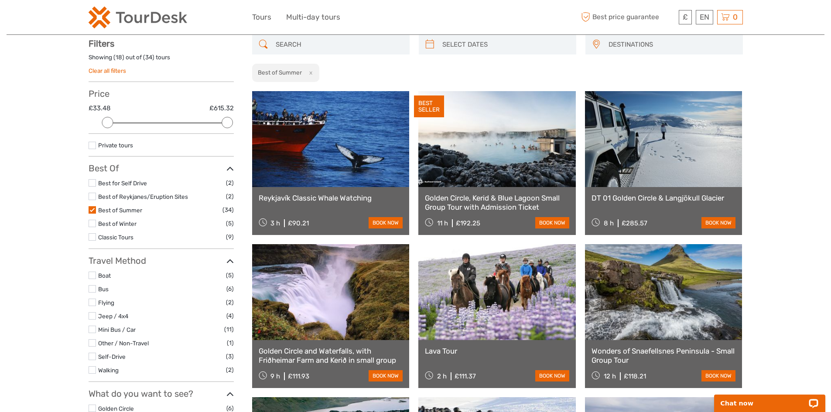
click at [93, 236] on label at bounding box center [92, 236] width 7 height 7
click at [0, 0] on input "checkbox" at bounding box center [0, 0] width 0 height 0
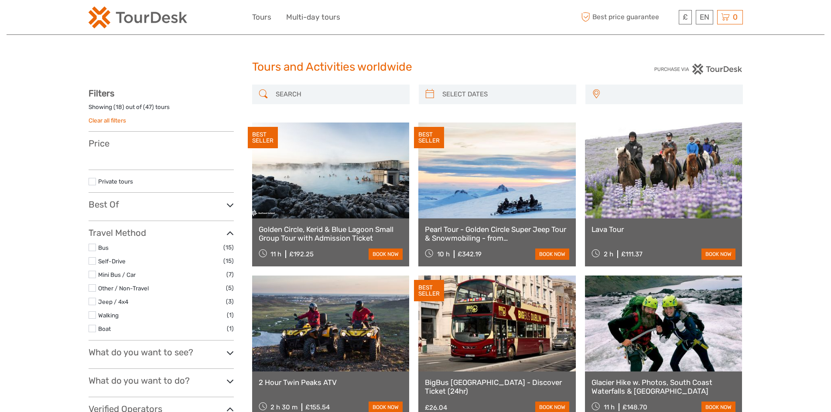
select select
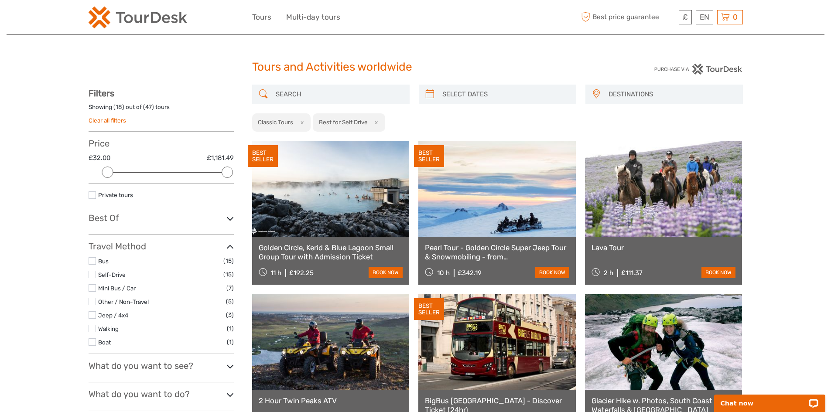
click at [106, 215] on h3 "Best Of" at bounding box center [161, 218] width 145 height 10
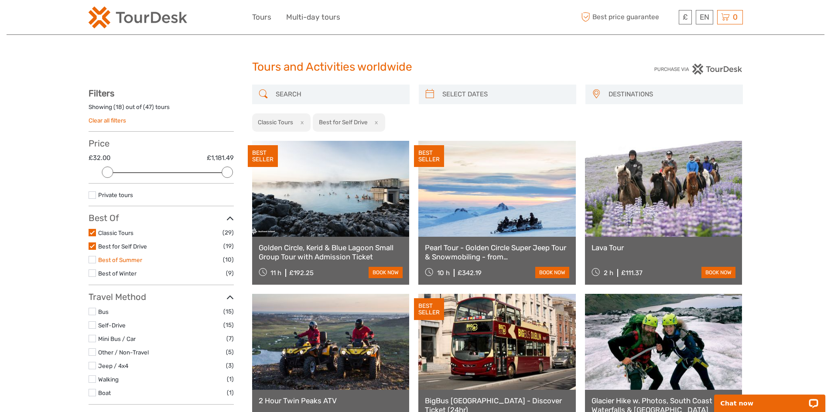
click at [123, 260] on link "Best of Summer" at bounding box center [120, 259] width 44 height 7
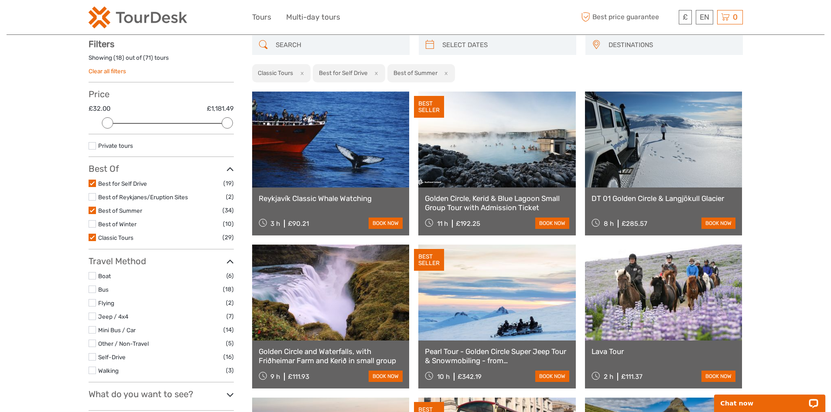
scroll to position [50, 0]
click at [131, 196] on link "Best of Reykjanes/Eruption Sites" at bounding box center [143, 196] width 90 height 7
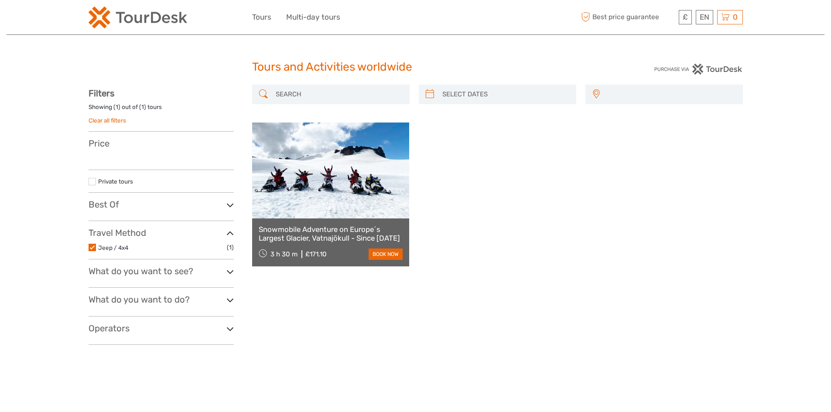
select select
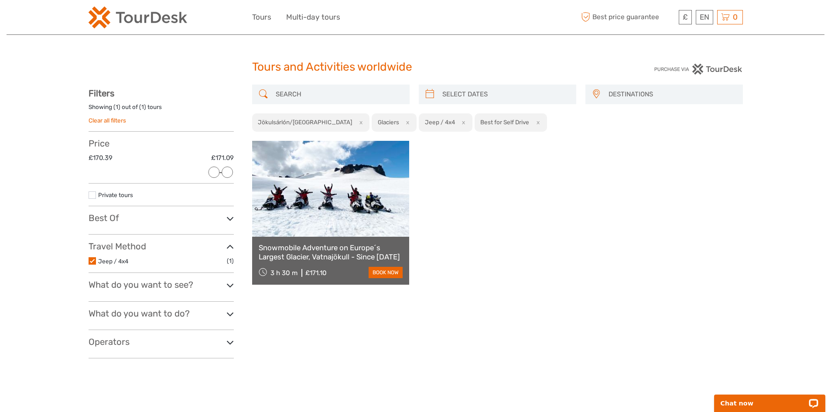
click at [117, 222] on h3 "Best Of" at bounding box center [161, 218] width 145 height 10
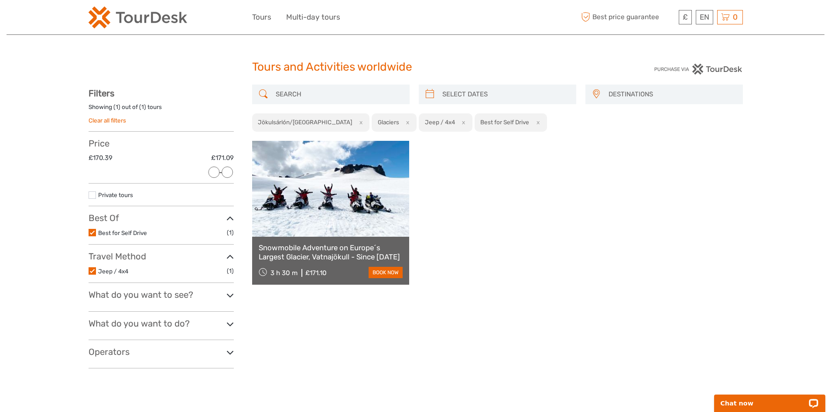
click at [115, 292] on h3 "What do you want to see?" at bounding box center [161, 295] width 145 height 10
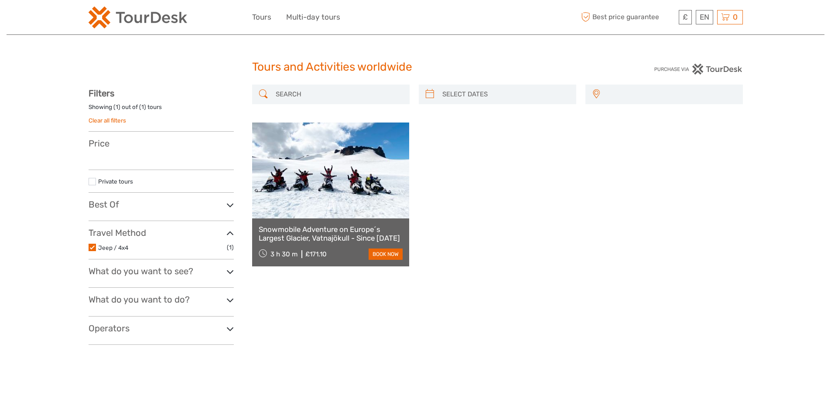
select select
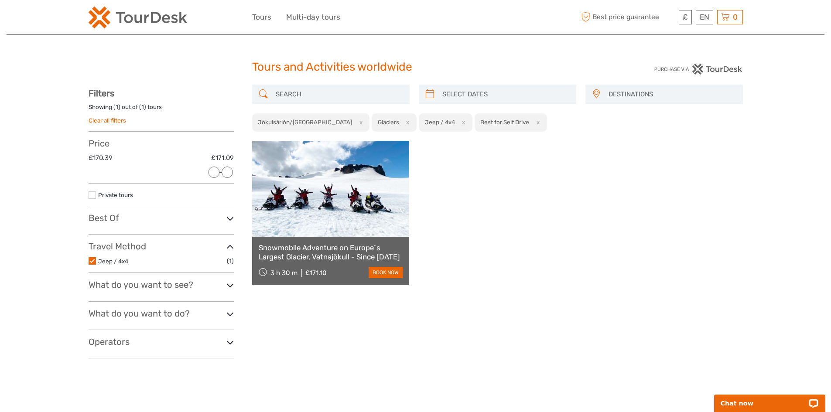
click at [106, 223] on h3 "Best Of" at bounding box center [161, 218] width 145 height 10
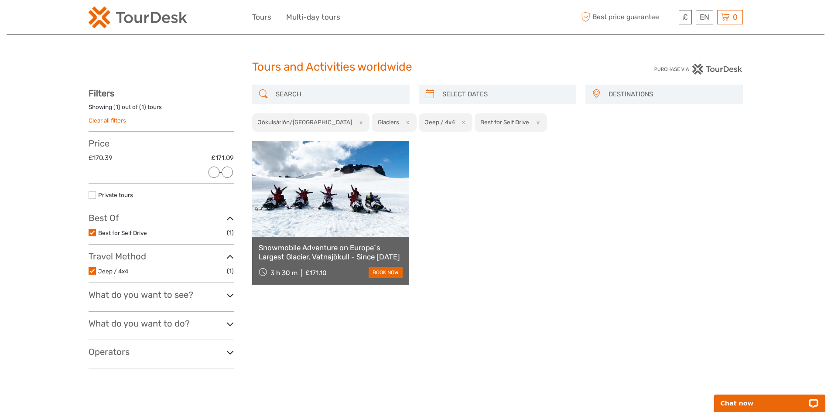
click at [115, 294] on h3 "What do you want to see?" at bounding box center [161, 295] width 145 height 10
click at [29, 234] on div "Tours and Activities worldwide Tours and Activities worldwide DESTINATIONS [GEO…" at bounding box center [416, 241] width 818 height 482
click at [91, 234] on label at bounding box center [92, 232] width 7 height 7
click at [0, 0] on input "checkbox" at bounding box center [0, 0] width 0 height 0
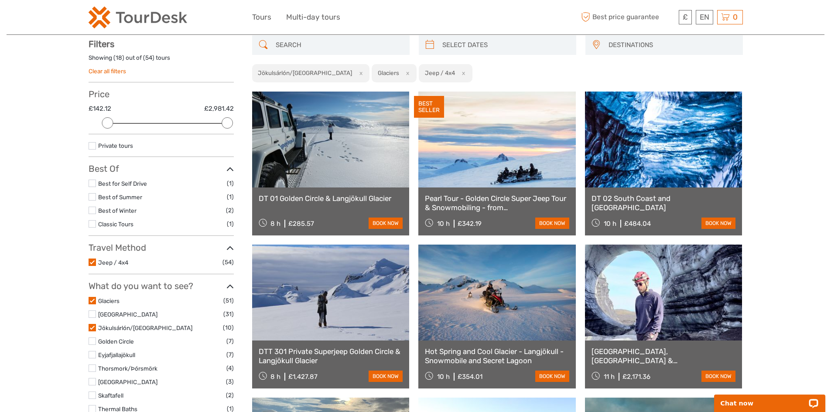
scroll to position [50, 0]
click at [94, 262] on label at bounding box center [92, 261] width 7 height 7
click at [0, 0] on input "checkbox" at bounding box center [0, 0] width 0 height 0
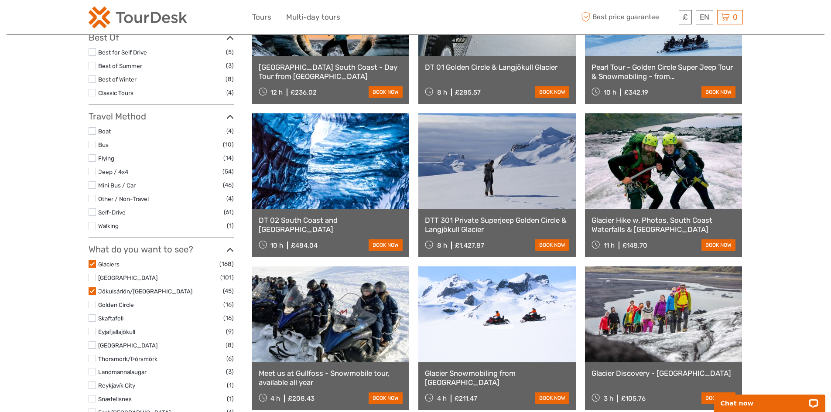
click at [92, 267] on label at bounding box center [92, 263] width 7 height 7
click at [0, 0] on input "checkbox" at bounding box center [0, 0] width 0 height 0
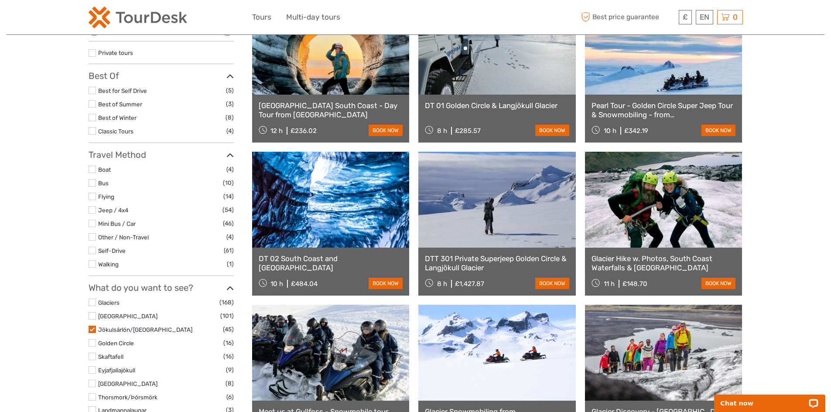
click at [92, 267] on ul "Boat (4) Bus (10) Flying (14) Jeep / 4x4 (54) Mini Bus / Car (46) Other / Non-T…" at bounding box center [161, 216] width 145 height 105
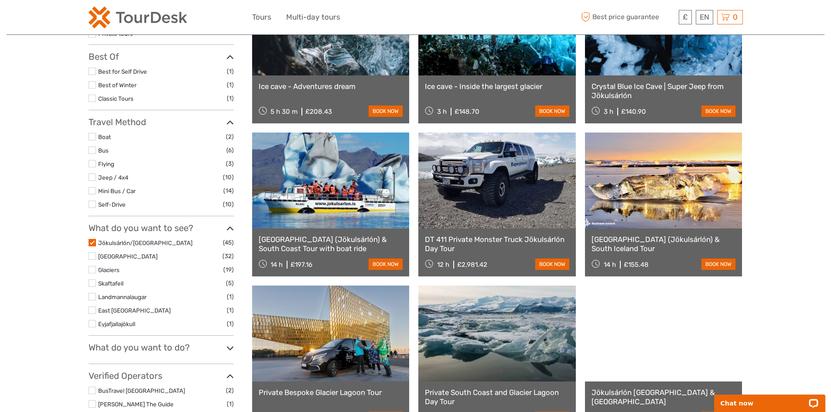
scroll to position [224, 0]
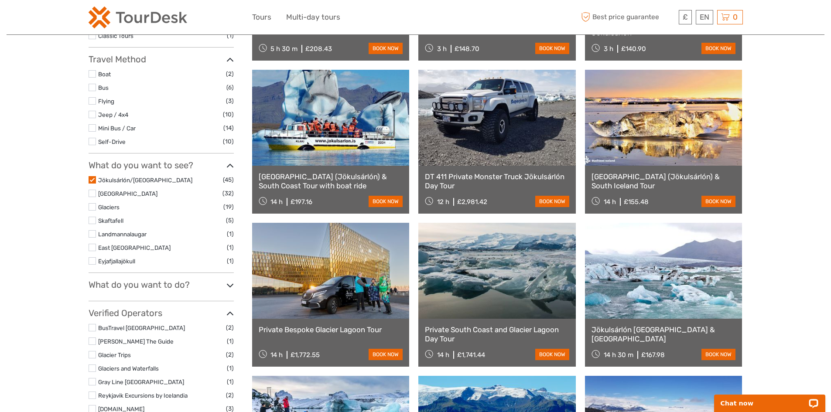
click at [92, 178] on label at bounding box center [92, 179] width 7 height 7
click at [0, 0] on input "checkbox" at bounding box center [0, 0] width 0 height 0
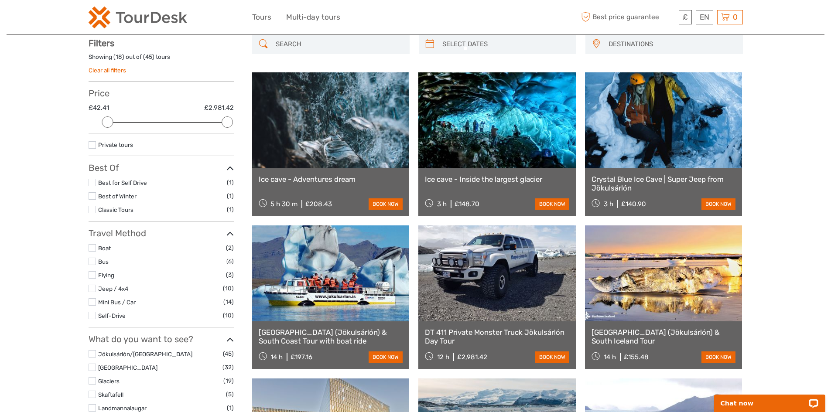
scroll to position [50, 0]
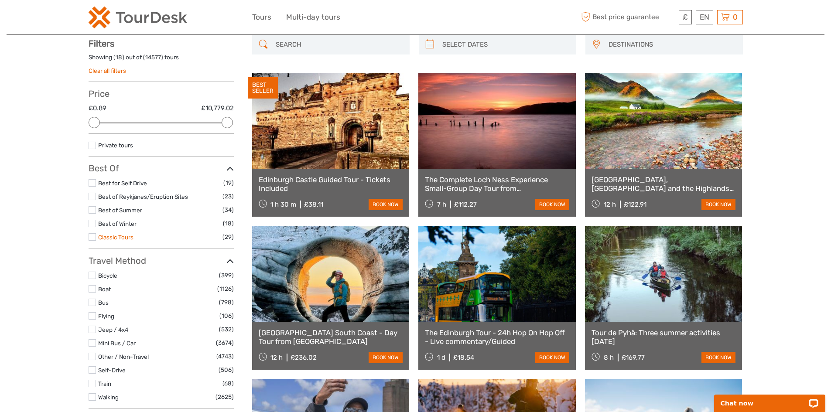
click at [109, 235] on link "Classic Tours" at bounding box center [115, 237] width 35 height 7
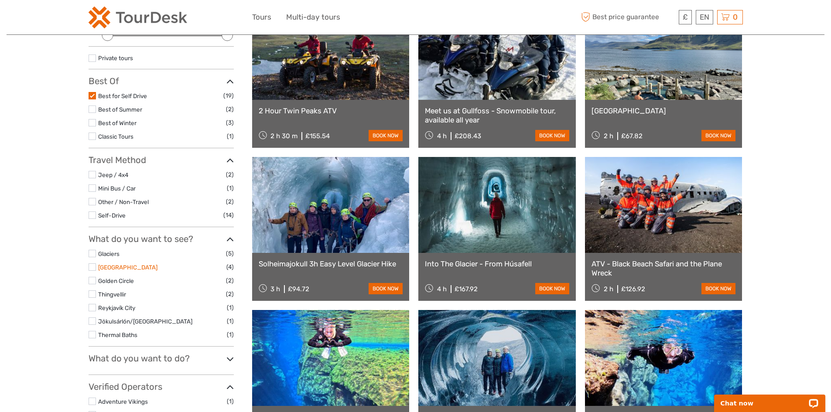
click at [113, 269] on link "[GEOGRAPHIC_DATA]" at bounding box center [127, 267] width 59 height 7
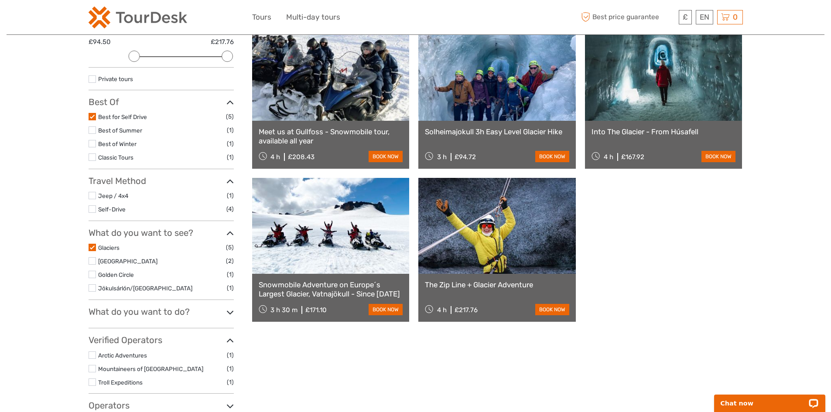
scroll to position [93, 0]
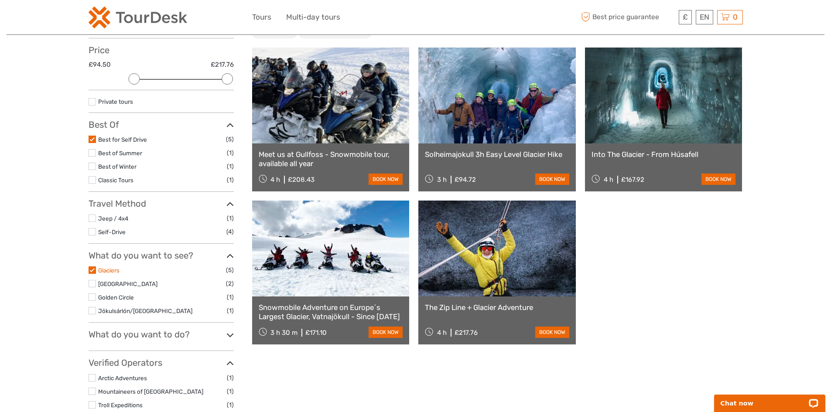
click at [101, 267] on link "Glaciers" at bounding box center [108, 270] width 21 height 7
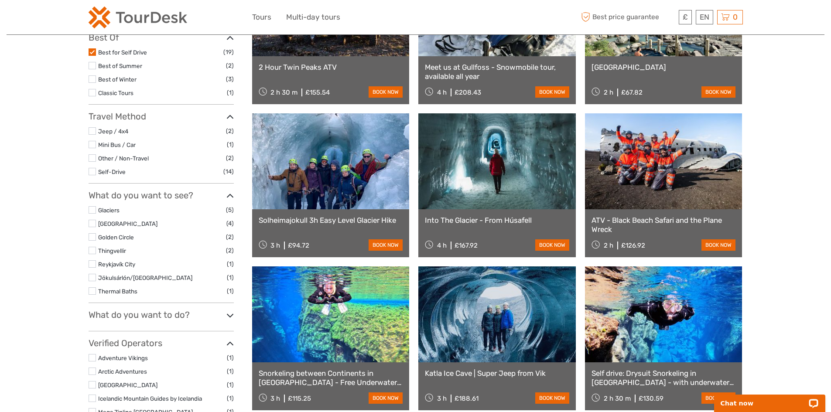
click at [92, 253] on label at bounding box center [92, 250] width 7 height 7
click at [0, 0] on input "checkbox" at bounding box center [0, 0] width 0 height 0
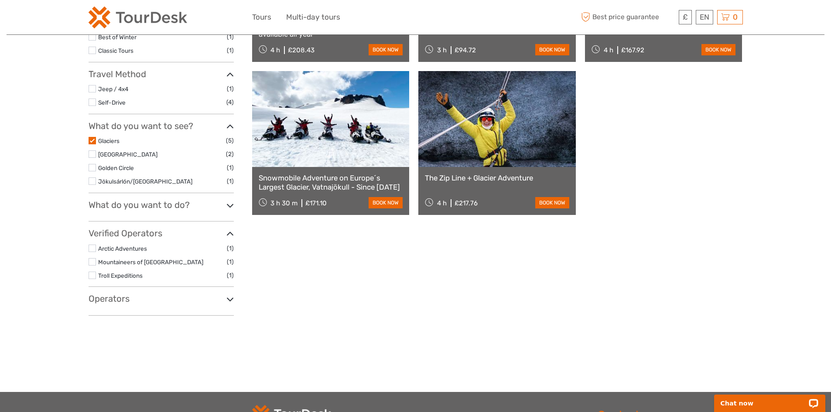
scroll to position [224, 0]
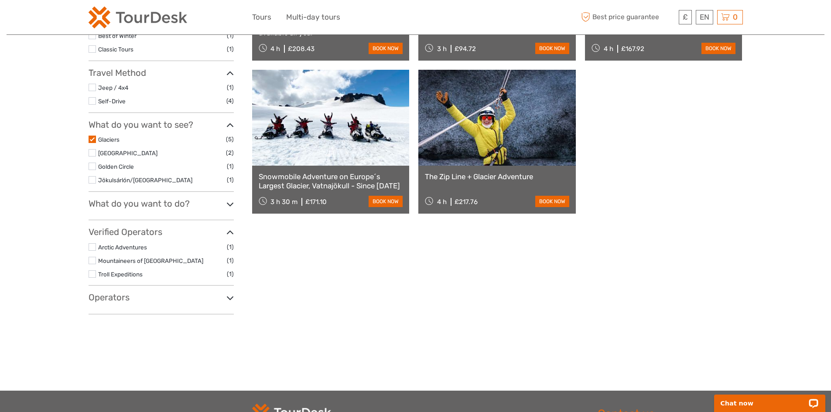
click at [89, 178] on label at bounding box center [92, 179] width 7 height 7
click at [0, 0] on input "checkbox" at bounding box center [0, 0] width 0 height 0
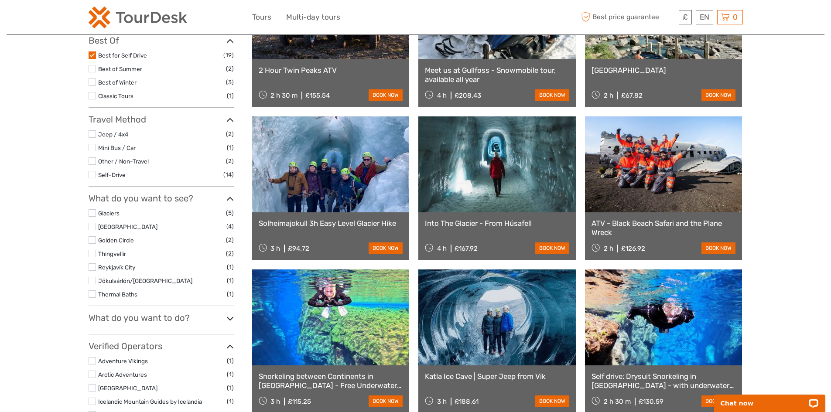
scroll to position [181, 0]
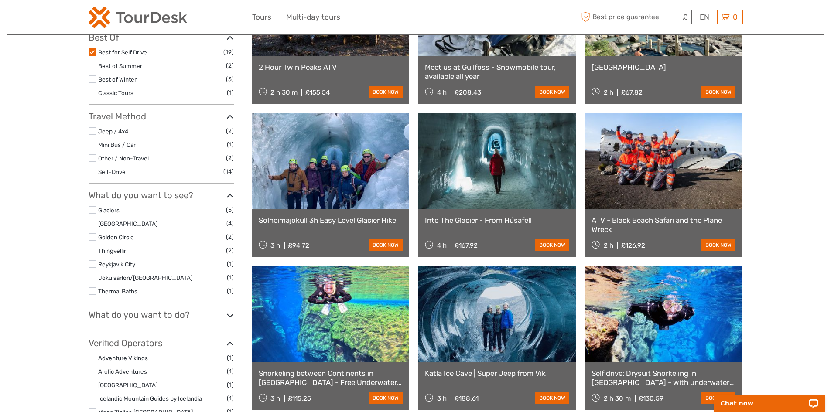
click at [97, 258] on ul "Glaciers (5) South Coast (4) Golden Circle (2) Thingvellir (2) Reykjavík City (…" at bounding box center [161, 250] width 145 height 91
click at [120, 249] on link "Thingvellir" at bounding box center [112, 250] width 28 height 7
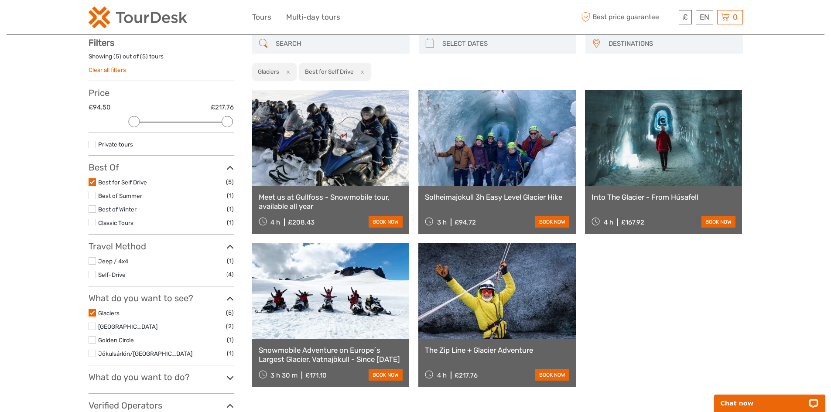
scroll to position [50, 0]
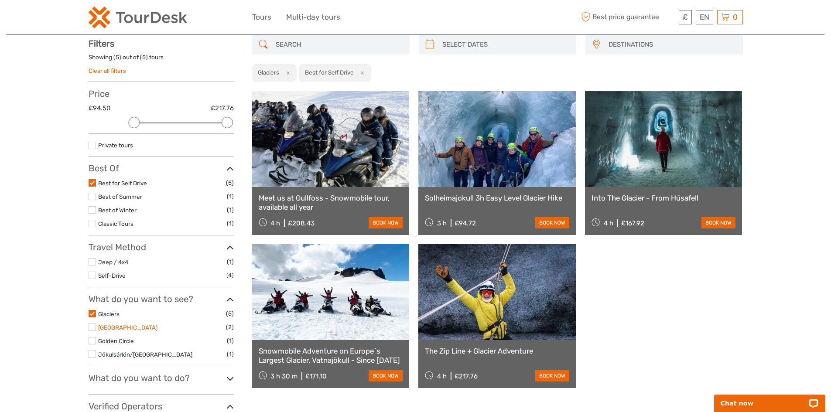
click at [111, 328] on link "[GEOGRAPHIC_DATA]" at bounding box center [127, 327] width 59 height 7
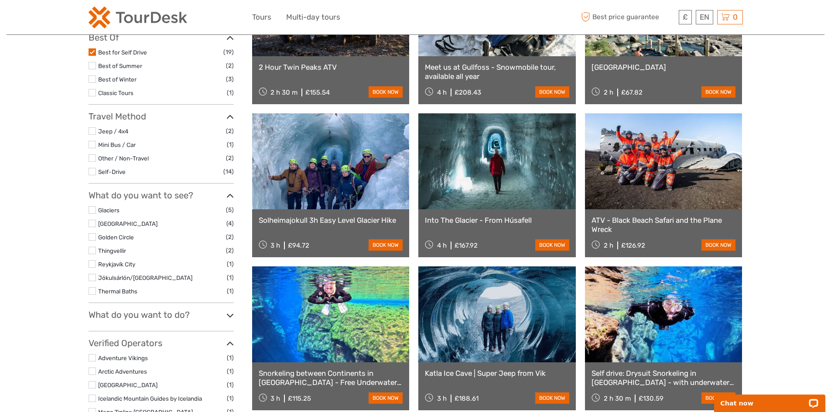
click at [106, 273] on label "Jökulsárlón/[GEOGRAPHIC_DATA]" at bounding box center [162, 278] width 129 height 10
click at [0, 0] on input "checkbox" at bounding box center [0, 0] width 0 height 0
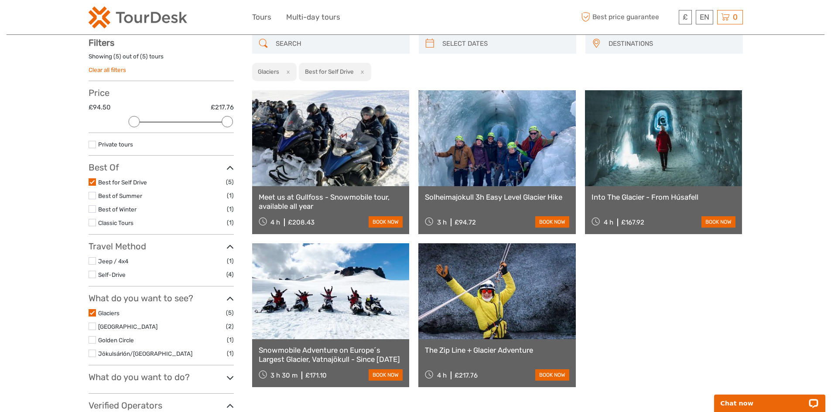
scroll to position [50, 0]
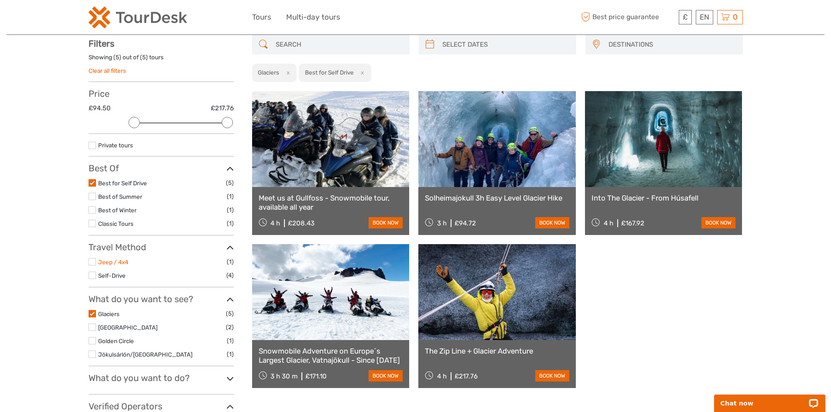
click at [113, 262] on link "Jeep / 4x4" at bounding box center [113, 262] width 30 height 7
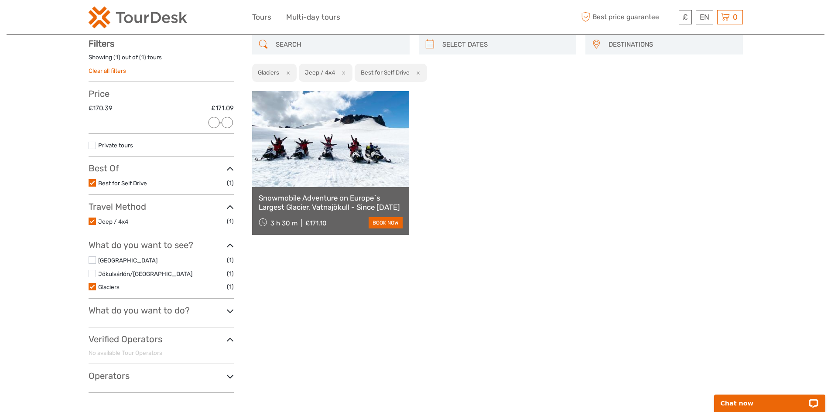
click at [376, 317] on div "DESTINATIONS Austria Belgium Canada Costa Rica Croatia Czech Republic Denmark F…" at bounding box center [497, 217] width 491 height 365
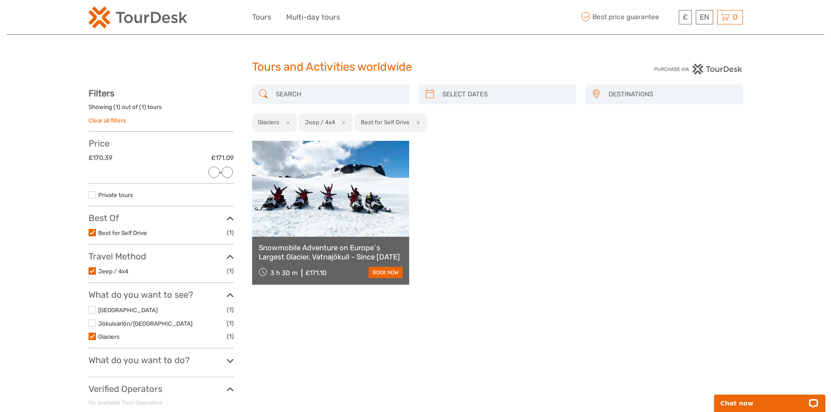
click at [316, 92] on input "search" at bounding box center [338, 94] width 133 height 15
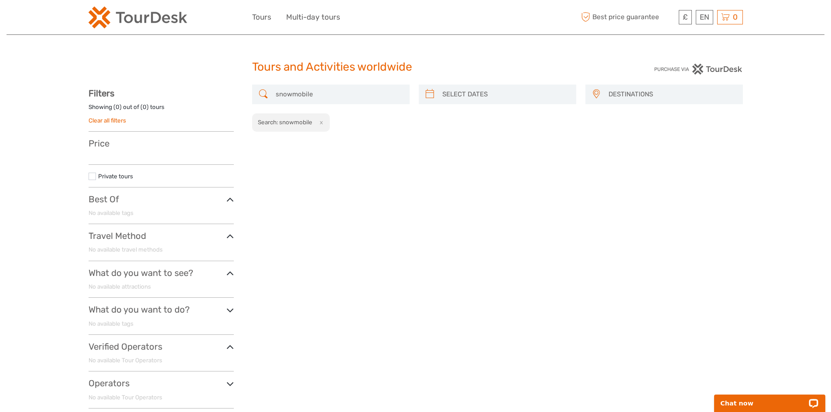
type input "snowmobile"
click at [439, 205] on div "snowmobile DESTINATIONS Austria Belgium Canada Costa Rica Croatia Czech Republi…" at bounding box center [497, 250] width 491 height 331
click at [110, 119] on link "Clear all filters" at bounding box center [108, 120] width 38 height 7
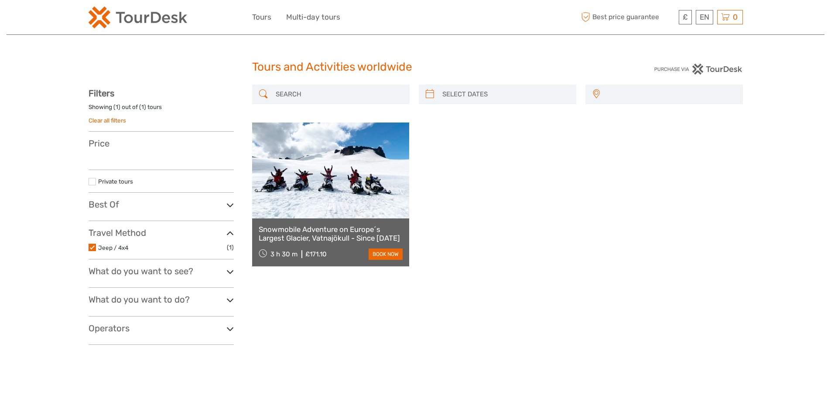
select select
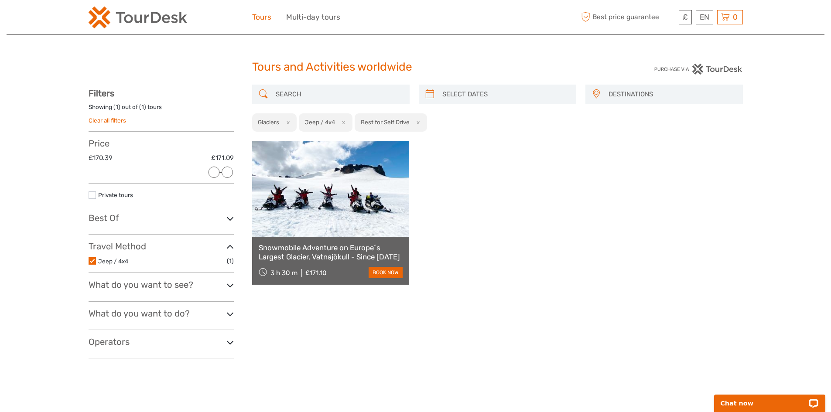
click at [263, 20] on link "Tours" at bounding box center [261, 17] width 19 height 13
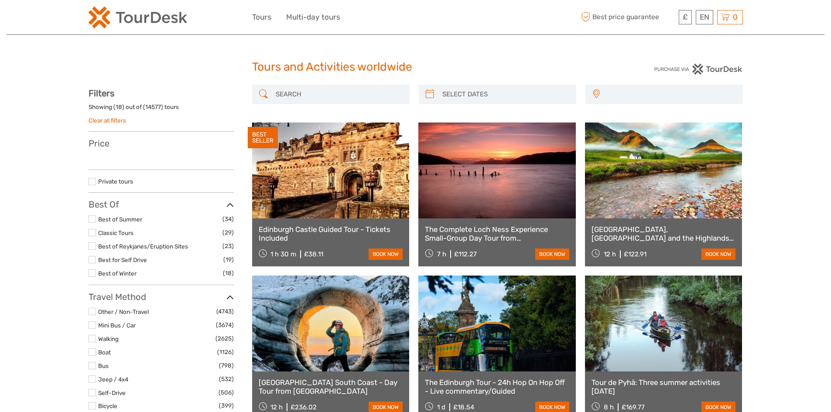
click at [320, 232] on link "Edinburgh Castle Guided Tour - Tickets Included" at bounding box center [331, 234] width 144 height 18
select select
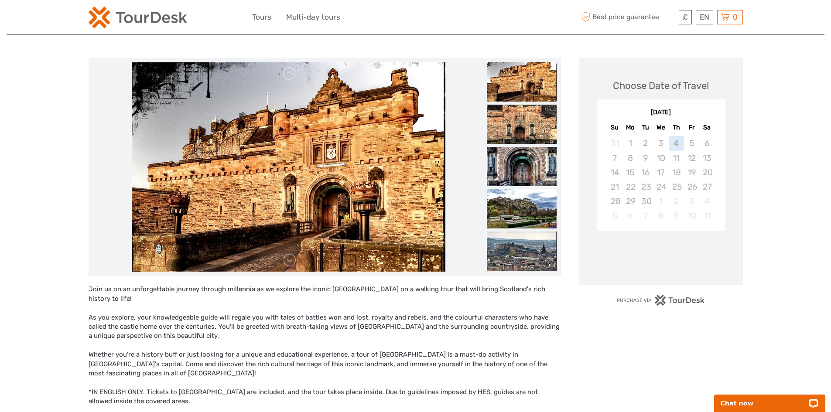
scroll to position [87, 0]
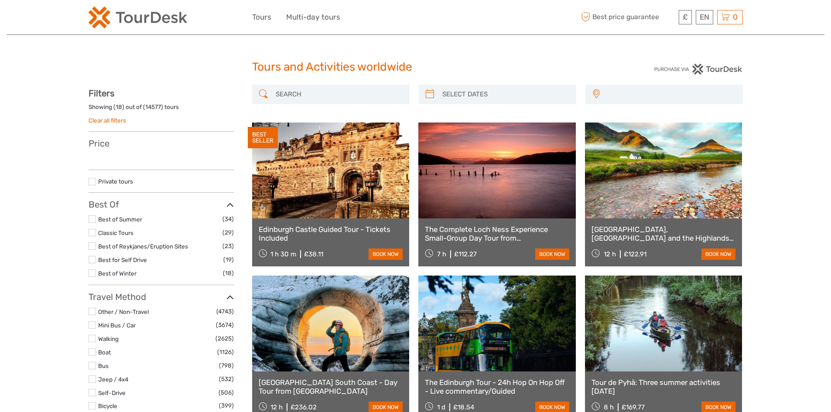
select select
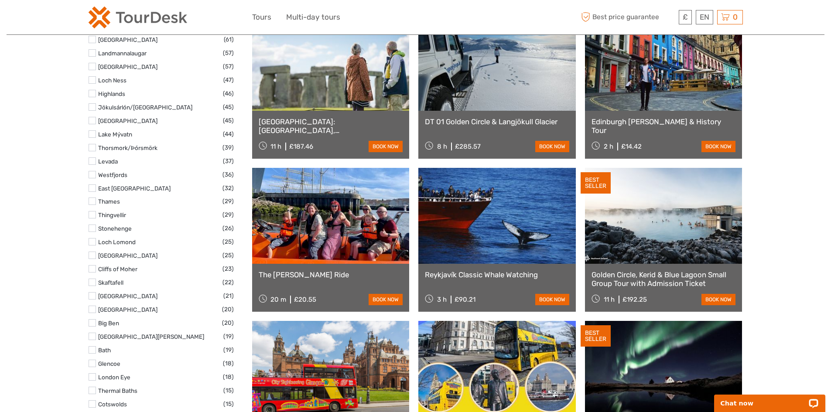
click at [635, 265] on div "Golden Circle, Kerid & Blue Lagoon Small Group Tour with Admission Ticket 11 h …" at bounding box center [663, 288] width 157 height 48
click at [635, 274] on link "Golden Circle, Kerid & Blue Lagoon Small Group Tour with Admission Ticket" at bounding box center [663, 279] width 144 height 18
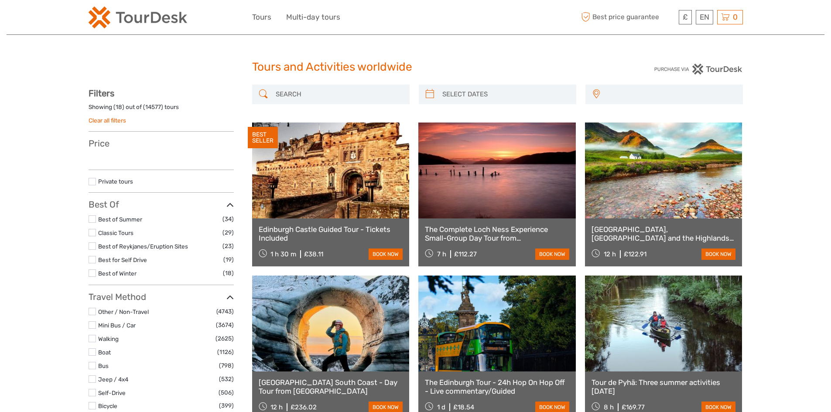
select select
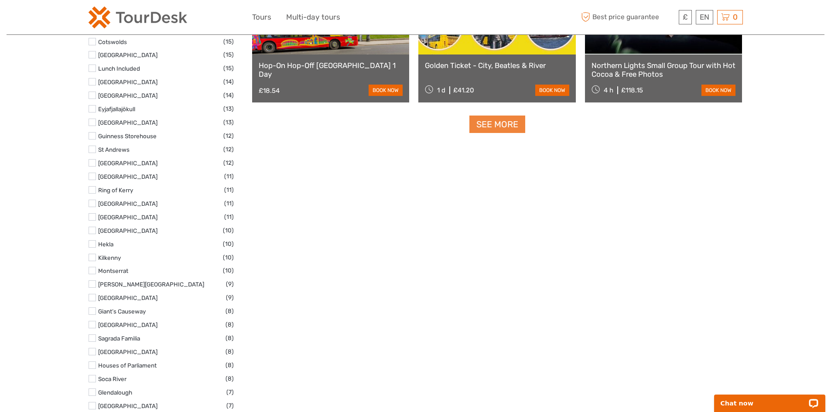
click at [491, 129] on link "See more" at bounding box center [497, 125] width 56 height 18
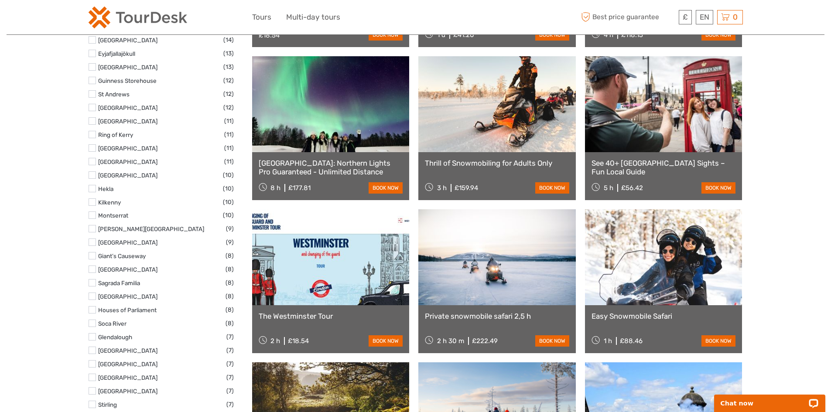
scroll to position [1104, 0]
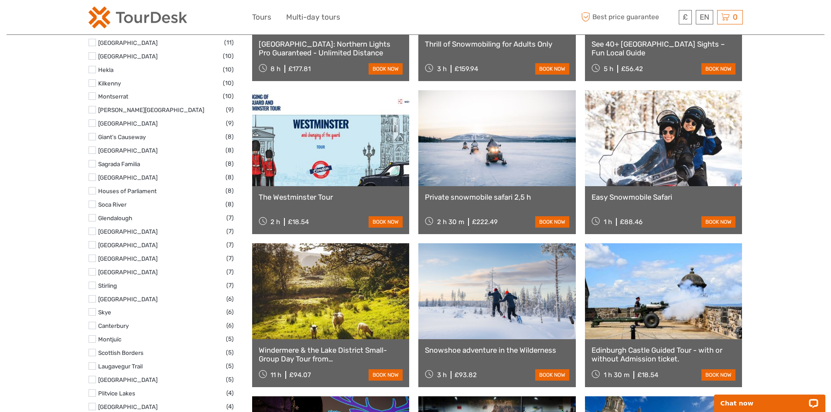
click at [491, 194] on link "Private snowmobile safari 2,5 h" at bounding box center [497, 197] width 144 height 9
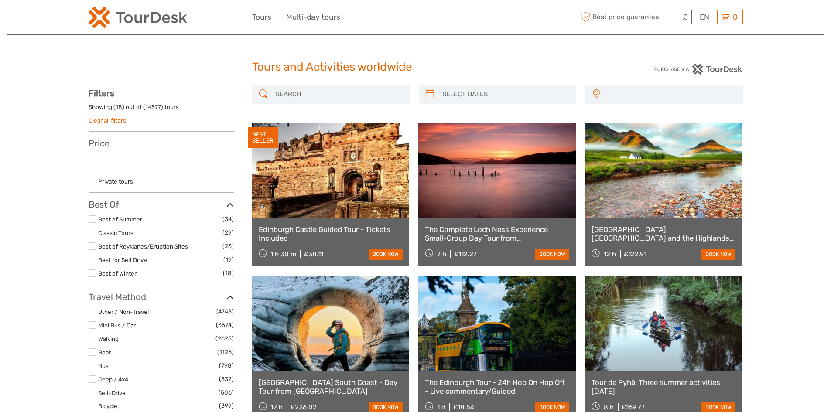
select select
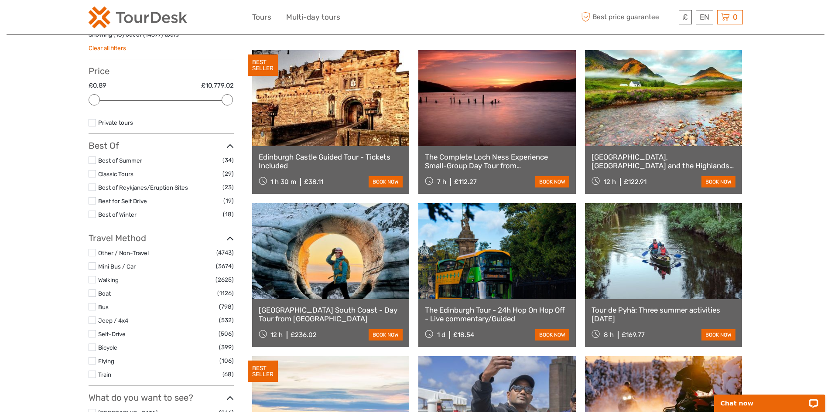
scroll to position [57, 0]
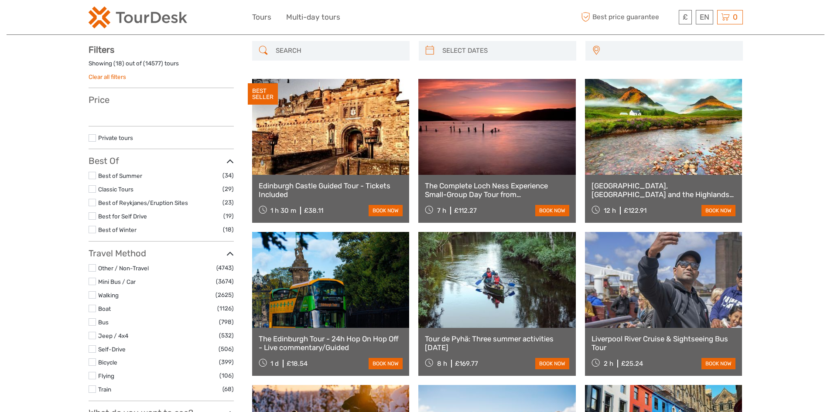
select select
